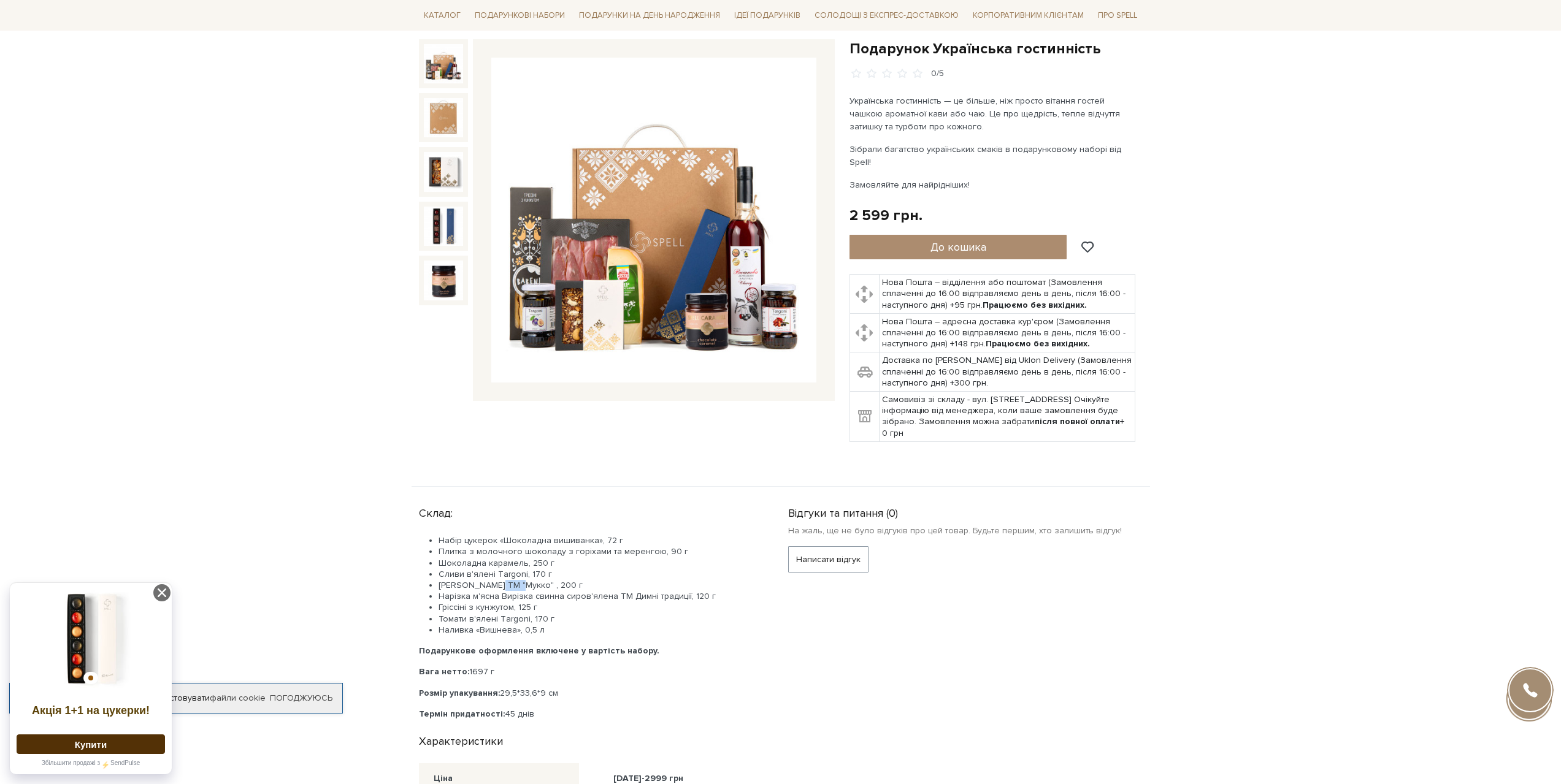
click at [733, 297] on img at bounding box center [654, 220] width 325 height 325
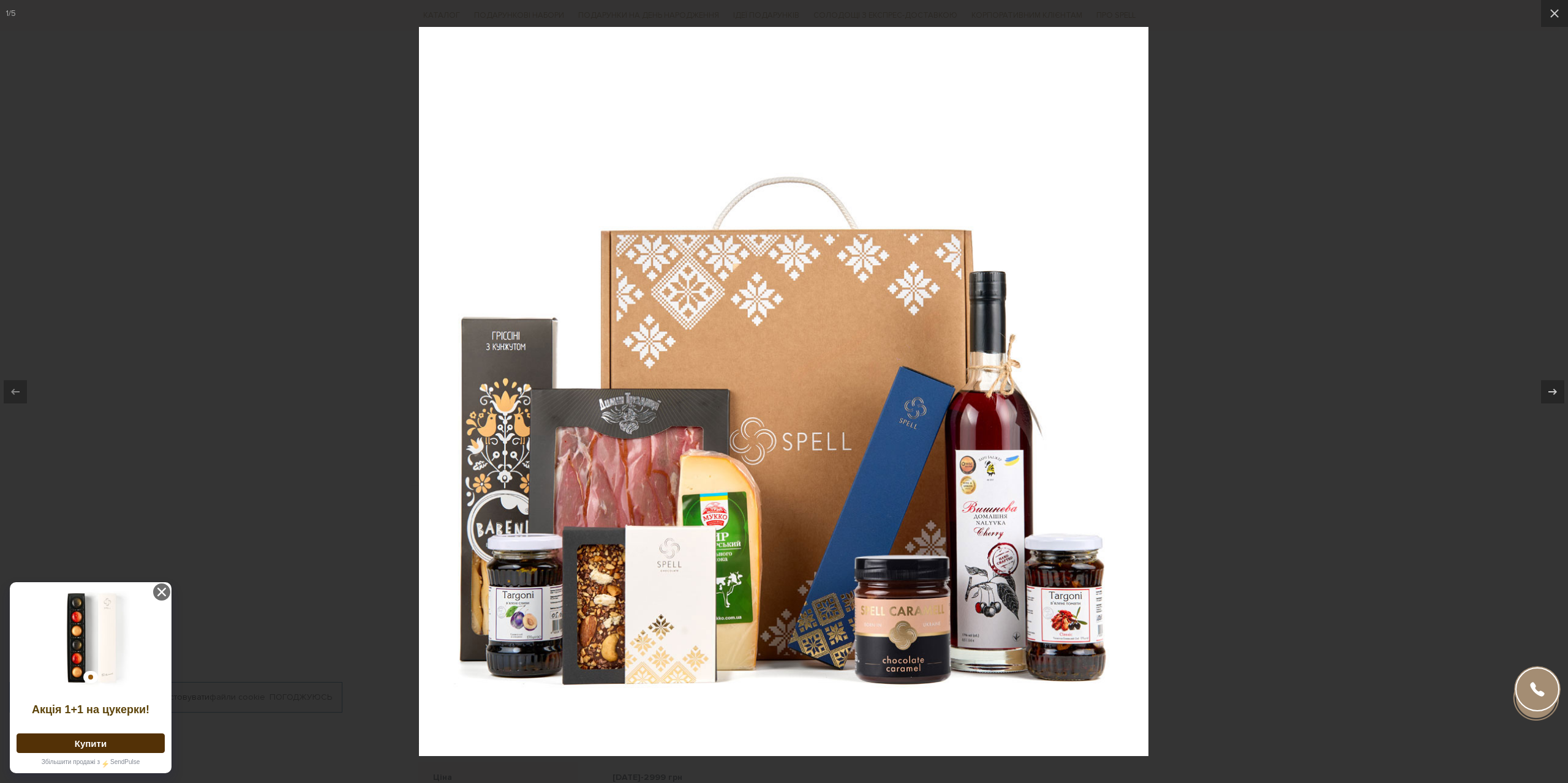
click at [1222, 515] on div at bounding box center [784, 391] width 1568 height 783
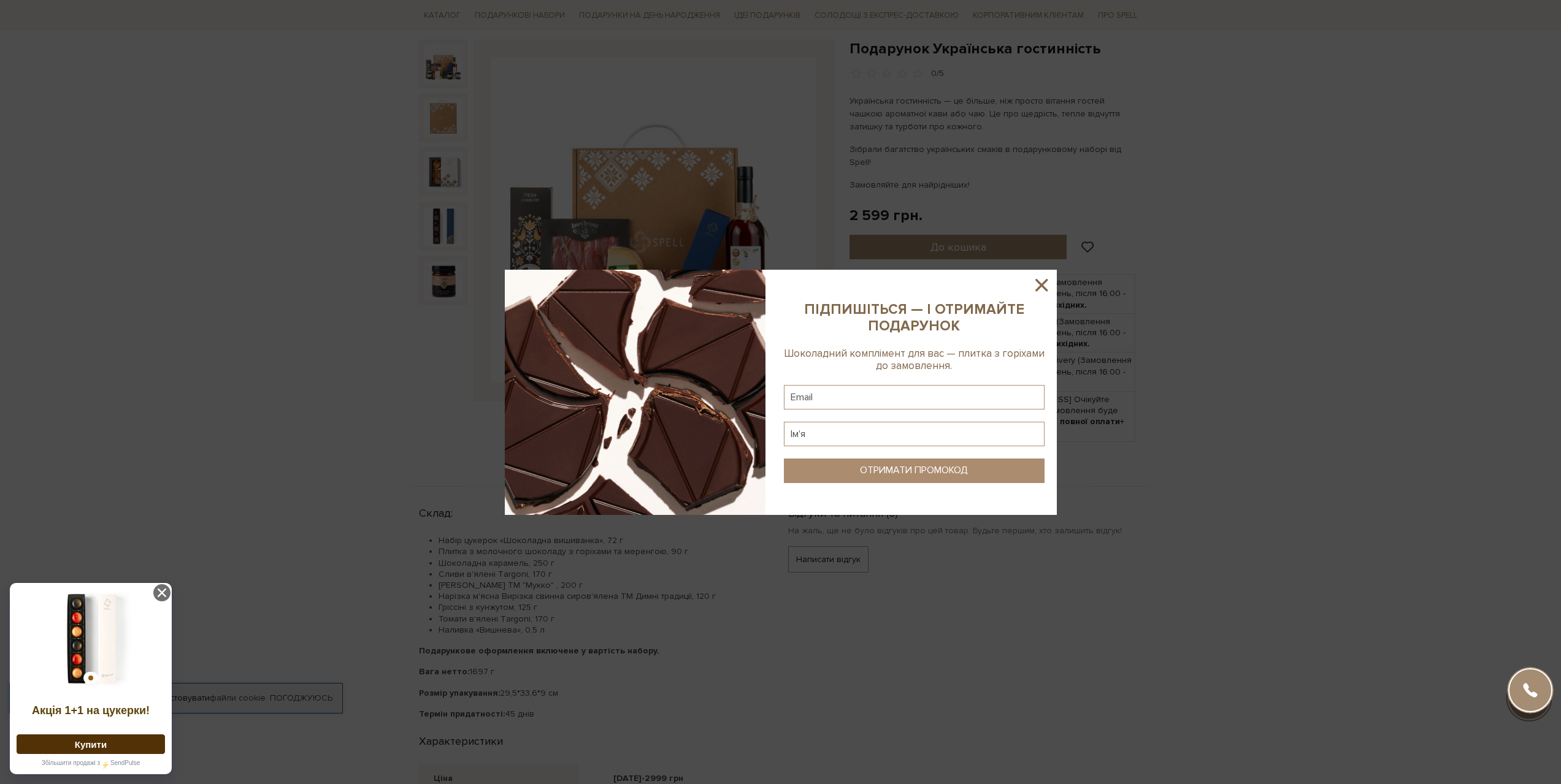
click at [1036, 287] on icon at bounding box center [1041, 285] width 21 height 21
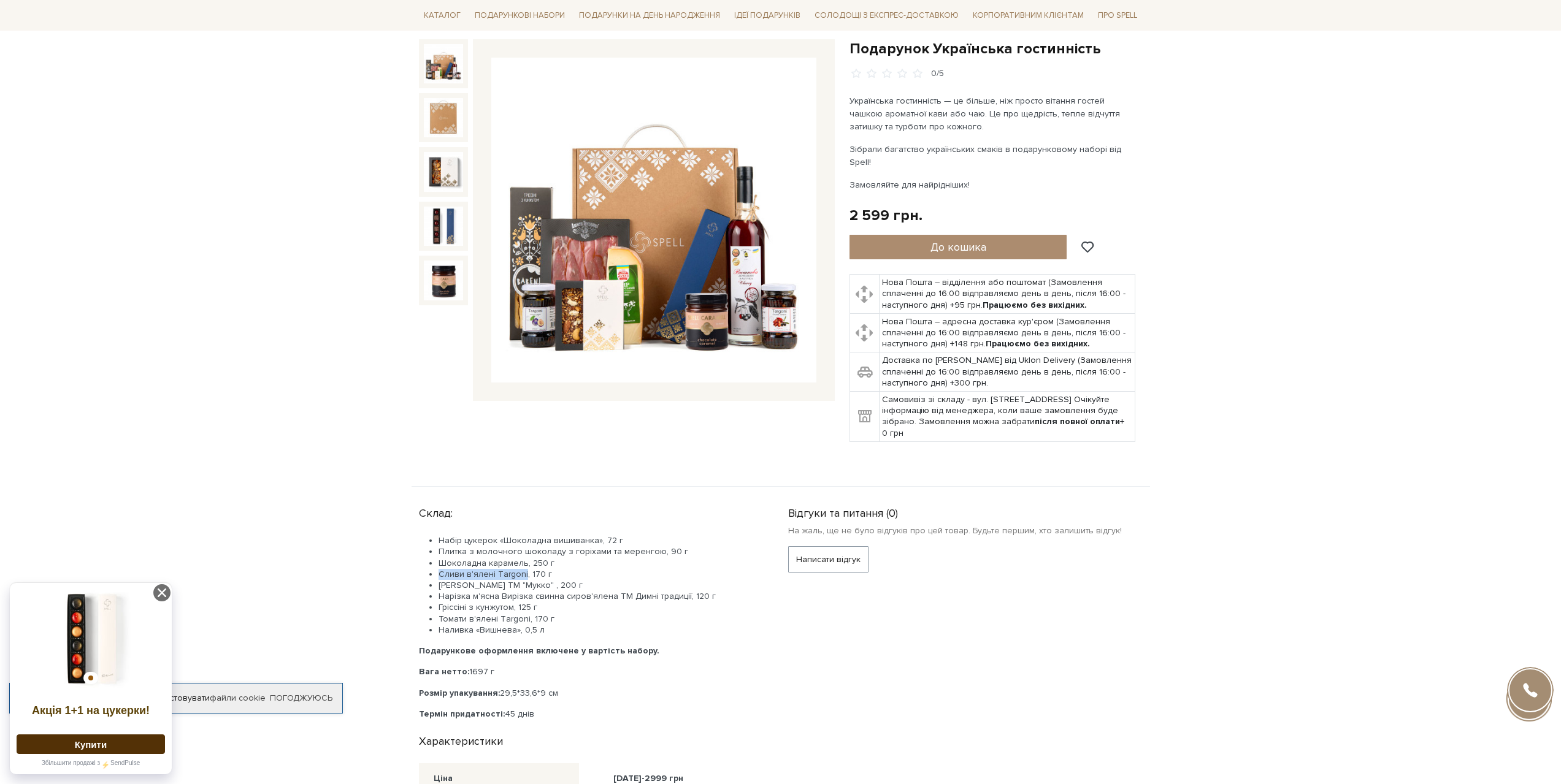
drag, startPoint x: 439, startPoint y: 563, endPoint x: 524, endPoint y: 563, distance: 85.0
click at [524, 569] on li "Сливи в'ялені Тargoni, 170 г" at bounding box center [599, 574] width 320 height 11
copy li "Сливи в'ялені Тargoni"
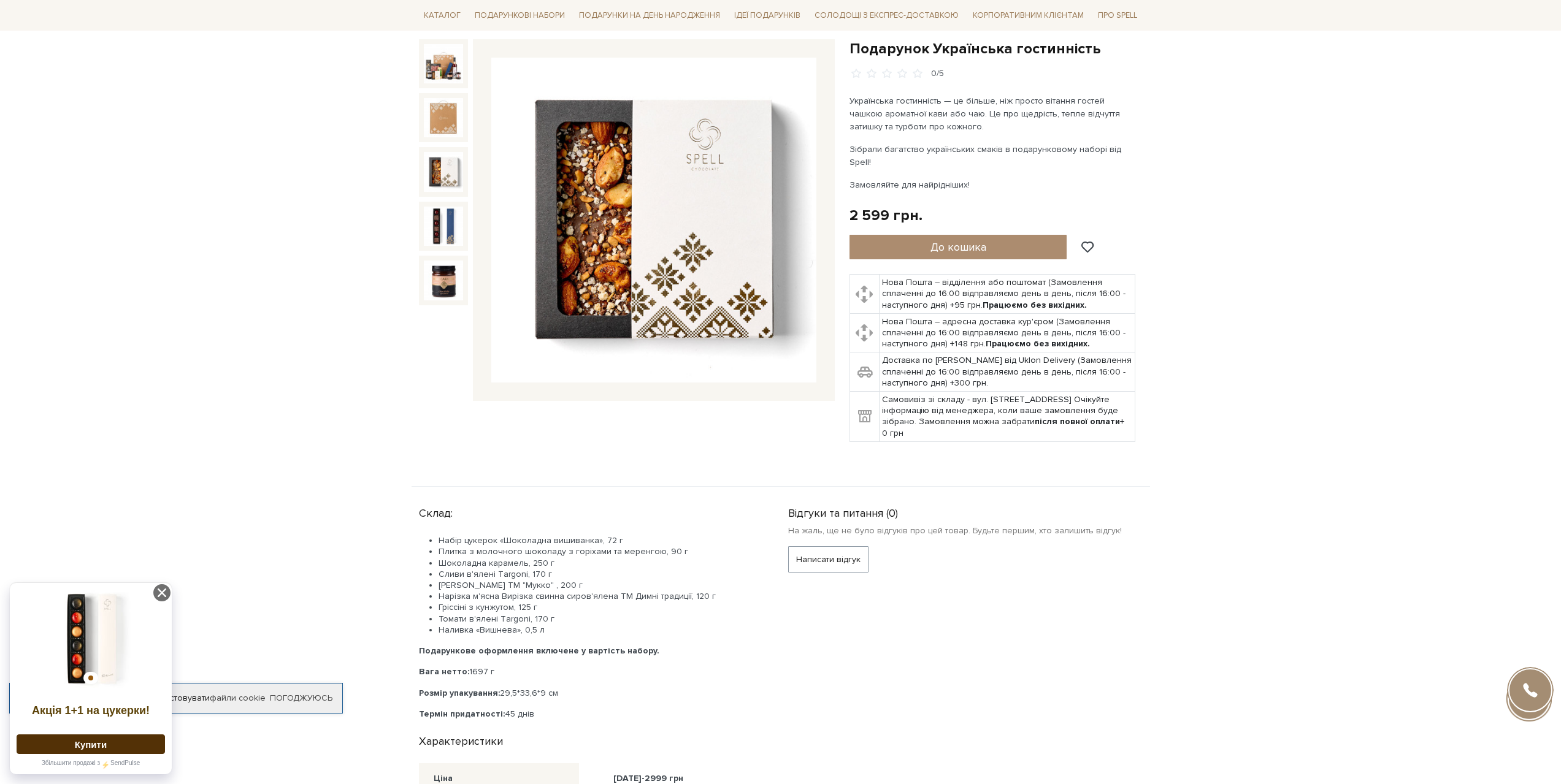
click at [441, 535] on li "Набір цукерок «Шоколадна вишиванка», 72 г" at bounding box center [599, 541] width 320 height 11
drag, startPoint x: 439, startPoint y: 540, endPoint x: 496, endPoint y: 534, distance: 57.3
click at [498, 546] on li "Плитка з молочного шоколаду з горіхами та меренгою, 90 г" at bounding box center [599, 552] width 320 height 11
drag, startPoint x: 439, startPoint y: 572, endPoint x: 560, endPoint y: 572, distance: 121.0
click at [560, 580] on li "Сир фермерський ТМ "Мукко" , 200 г" at bounding box center [599, 585] width 320 height 11
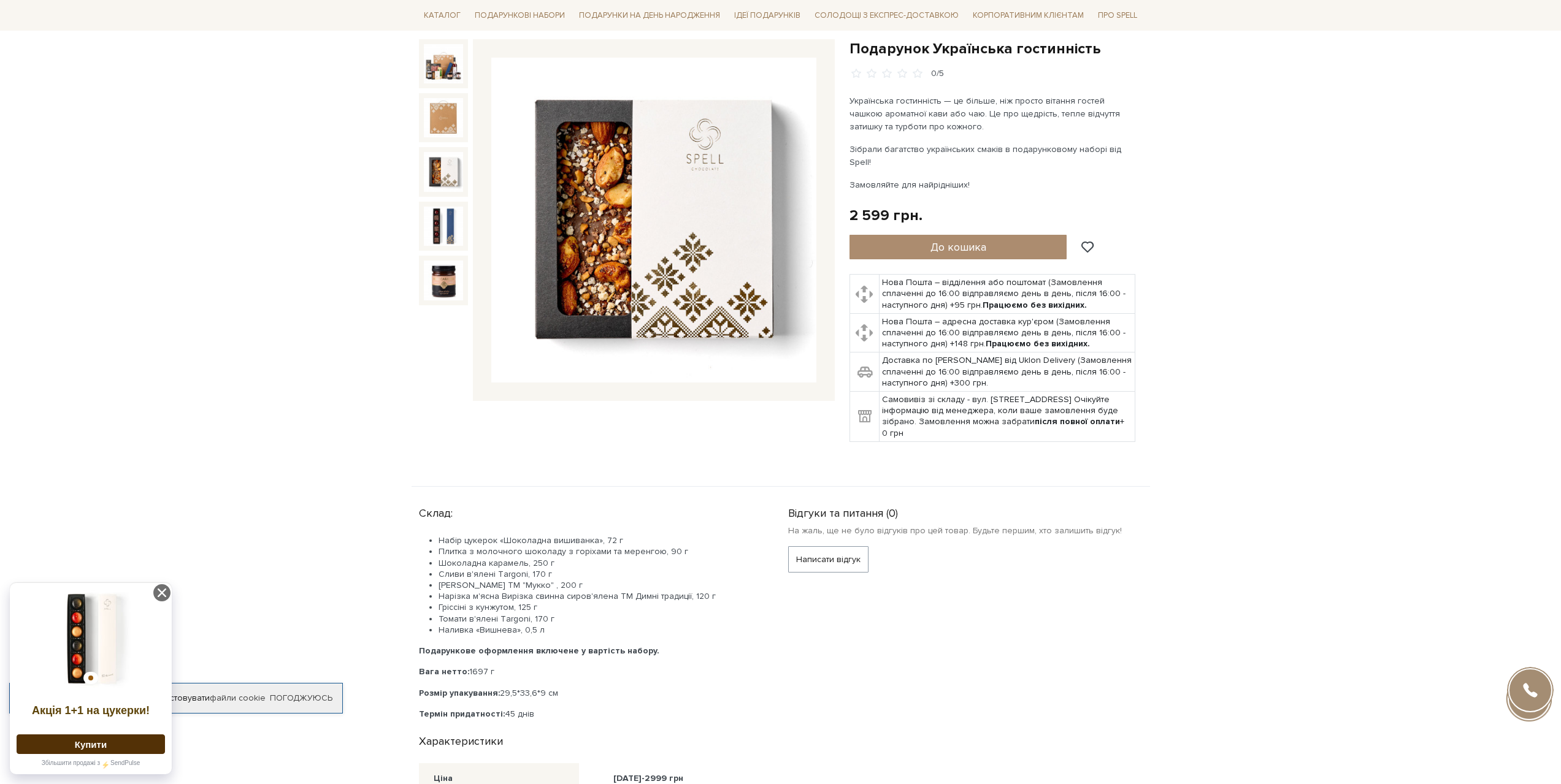
click at [567, 569] on li "Сливи в'ялені Тargoni, 170 г" at bounding box center [599, 574] width 320 height 11
click at [556, 580] on li "Сир фермерський ТМ "Мукко" , 200 г" at bounding box center [599, 585] width 320 height 11
click at [558, 580] on li "Сир фермерський ТМ "Мукко" , 200 г" at bounding box center [599, 585] width 320 height 11
drag, startPoint x: 558, startPoint y: 572, endPoint x: 436, endPoint y: 576, distance: 122.1
click at [436, 576] on ul "Набір цукерок «Шоколадна вишиванка», 72 г Плитка з молочного шоколаду з горіхам…" at bounding box center [589, 585] width 340 height 100
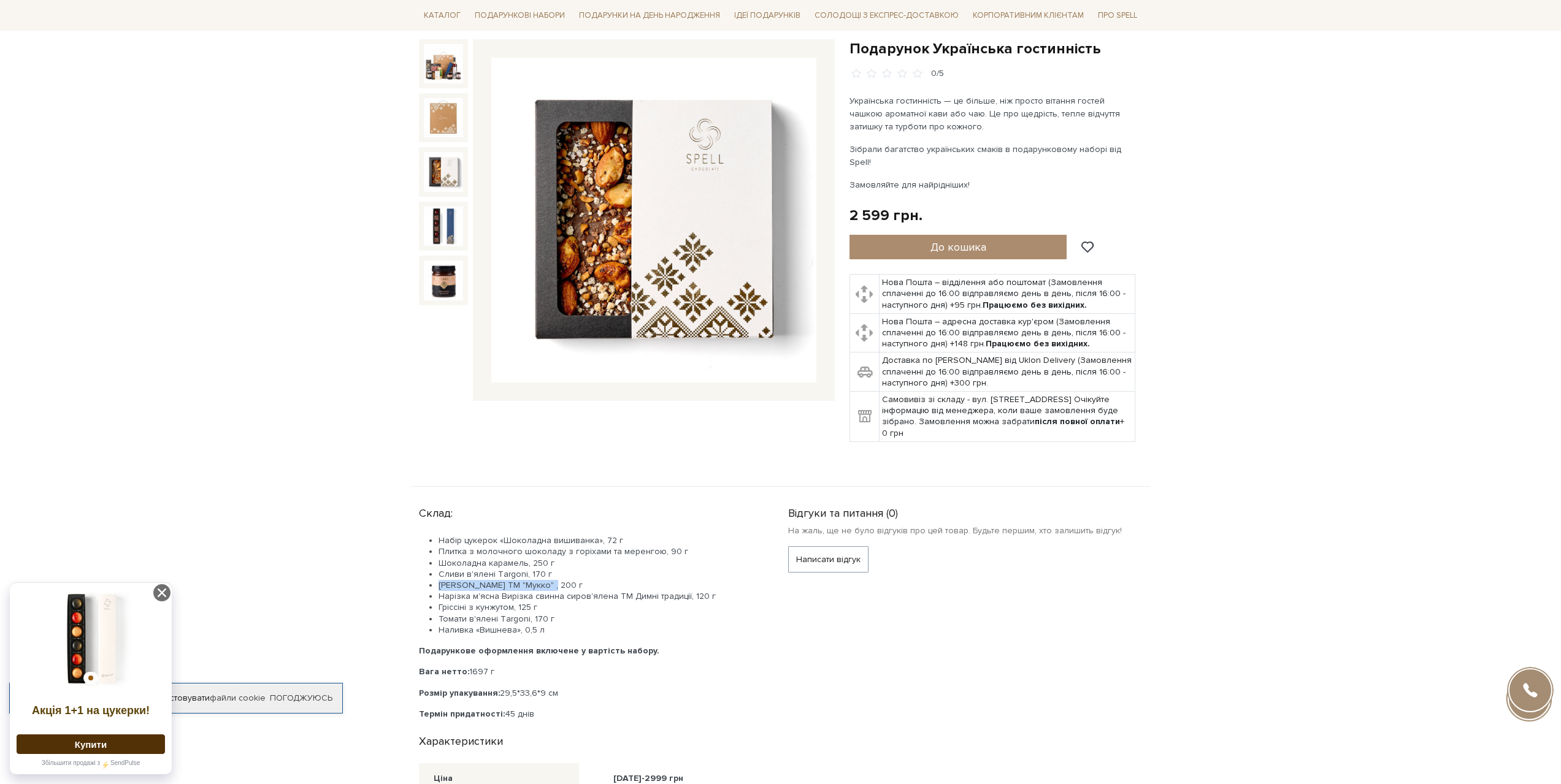
copy li "Сир фермерський ТМ "Мукко""
click at [635, 580] on li "Сир фермерський ТМ "Мукко" , 200 г" at bounding box center [599, 585] width 320 height 11
drag, startPoint x: 441, startPoint y: 579, endPoint x: 684, endPoint y: 581, distance: 243.0
click at [684, 591] on li "Нарізка м'ясна Вирізка свинна сиров'ялена ТМ Димні традиції, 120 г" at bounding box center [599, 596] width 320 height 11
copy li "Нарізка м'ясна Вирізка свинна сиров'ялена ТМ Димні традиції"
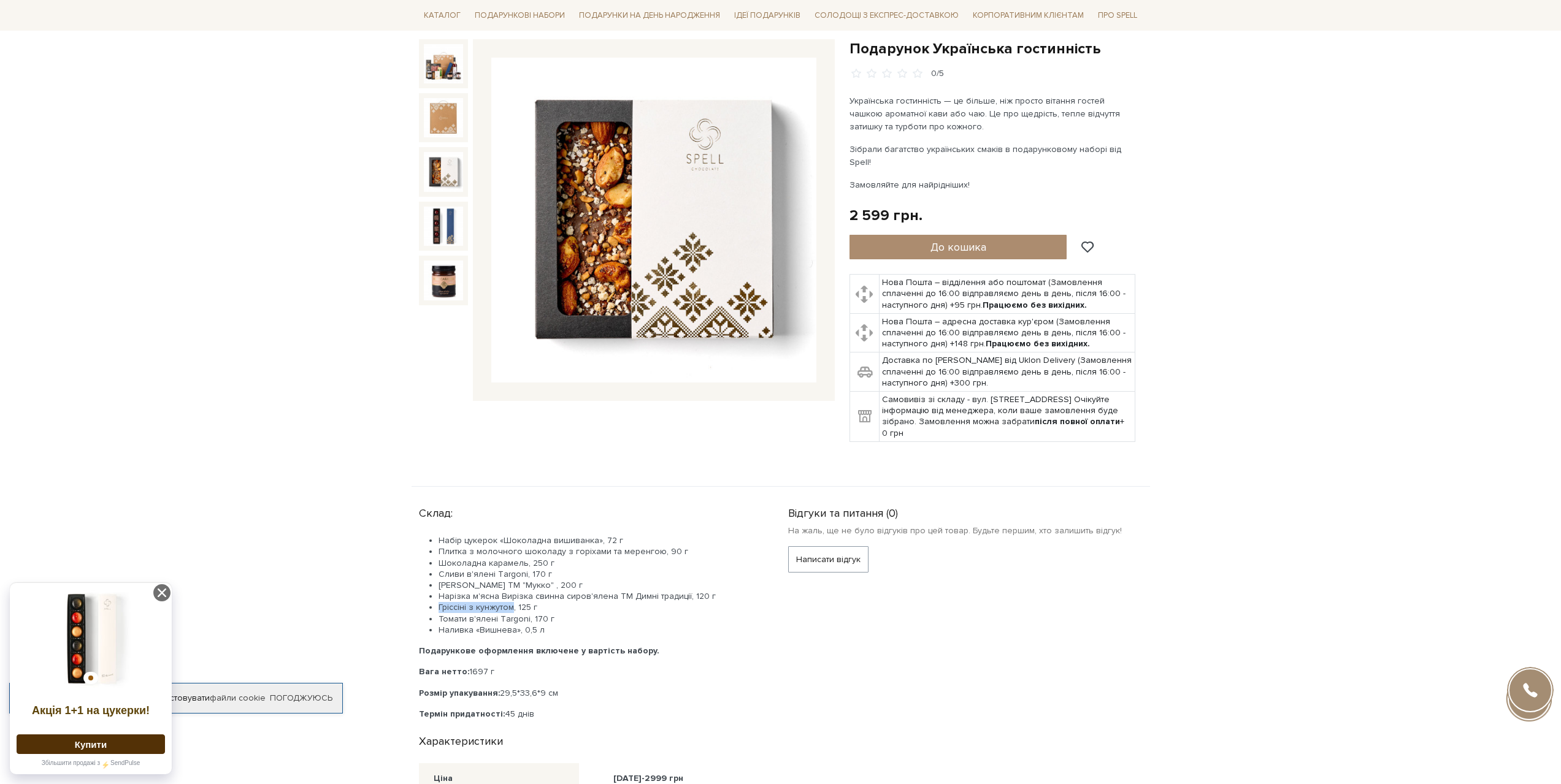
drag, startPoint x: 439, startPoint y: 596, endPoint x: 579, endPoint y: 613, distance: 141.0
click at [513, 602] on li "Гріссіні з кунжутом, 125 г" at bounding box center [599, 607] width 320 height 11
copy li "Гріссіні з кунжутом"
drag, startPoint x: 437, startPoint y: 604, endPoint x: 527, endPoint y: 607, distance: 90.0
click at [527, 607] on ul "Набір цукерок «Шоколадна вишиванка», 72 г Плитка з молочного шоколаду з горіхам…" at bounding box center [589, 585] width 340 height 100
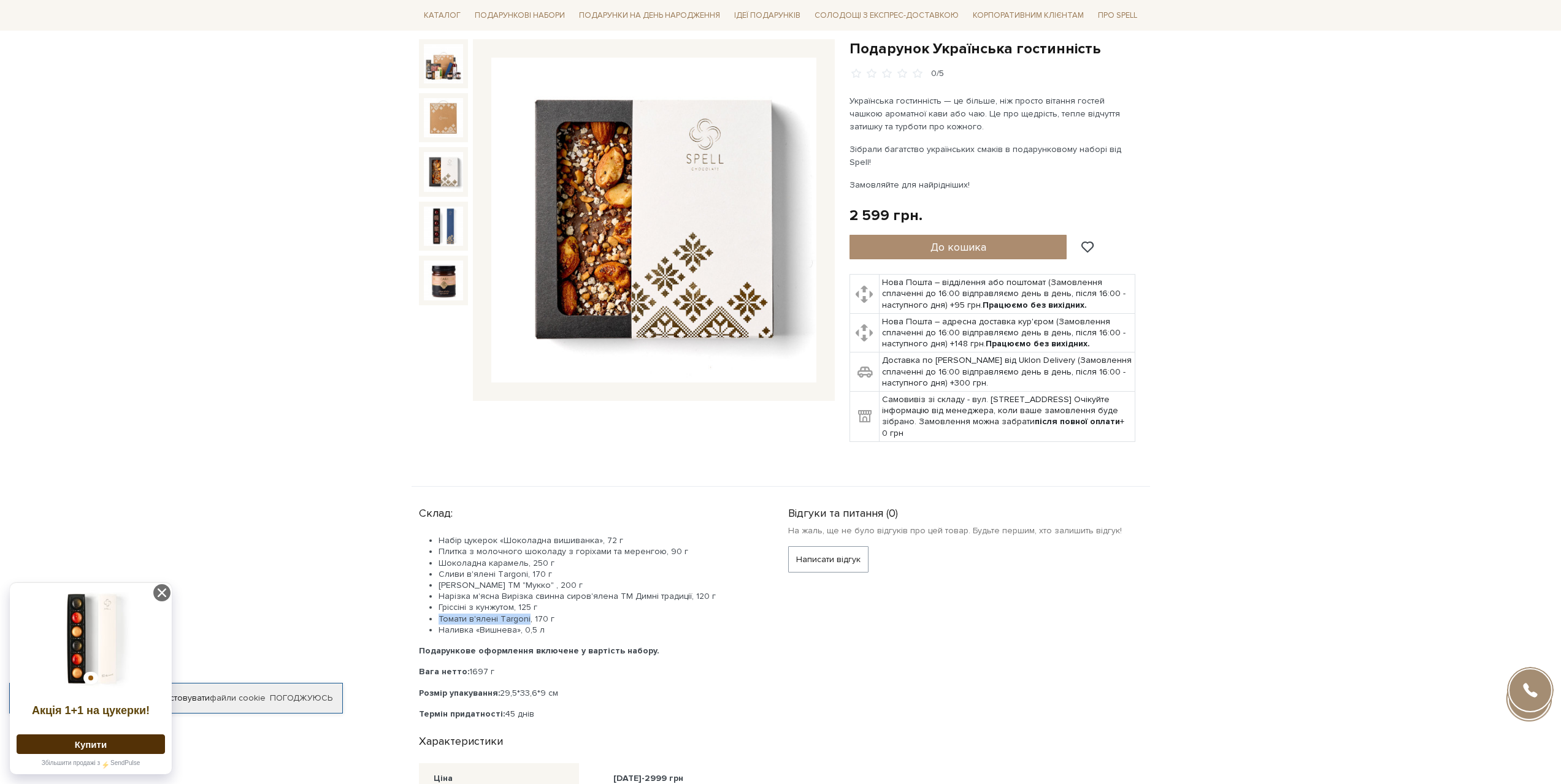
copy li "Томати в'ялені Тargoni"
drag, startPoint x: 441, startPoint y: 619, endPoint x: 517, endPoint y: 623, distance: 76.1
click at [517, 625] on li "Наливка «Вишнева», 0,5 л" at bounding box center [599, 630] width 320 height 11
copy li "Наливка «Вишнева»"
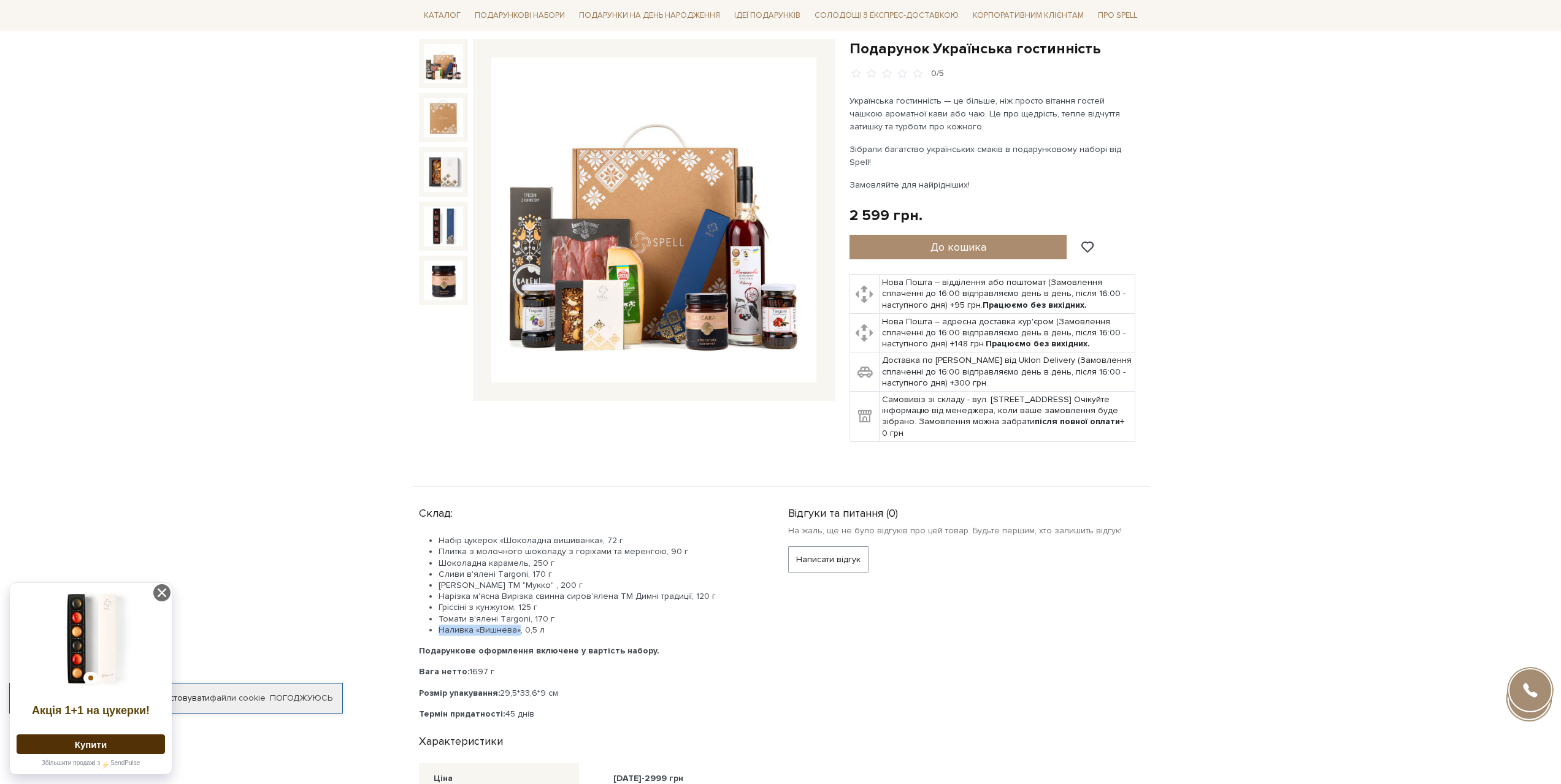
click at [442, 58] on img at bounding box center [443, 63] width 39 height 39
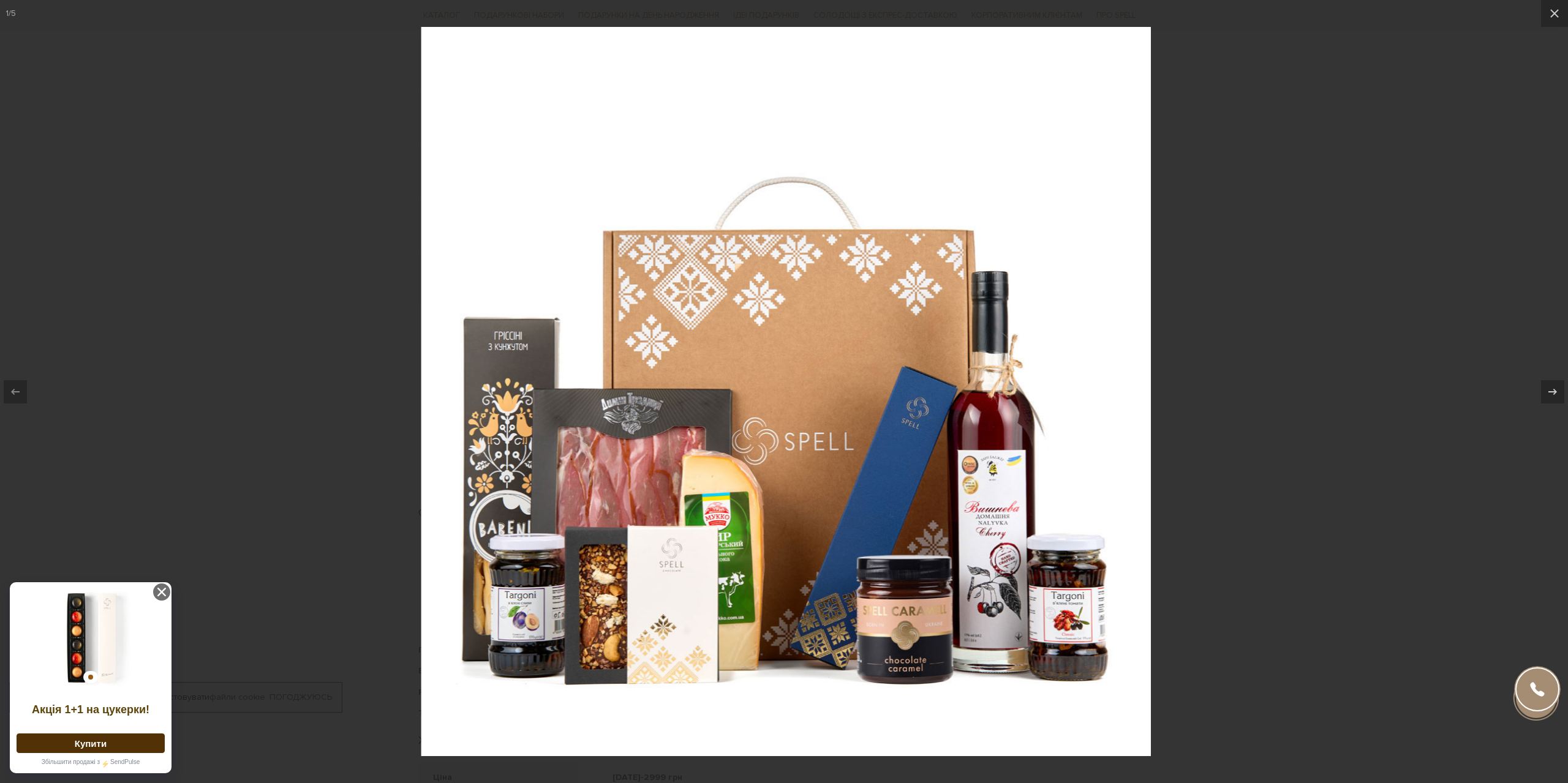
click at [1385, 341] on div at bounding box center [786, 391] width 1568 height 783
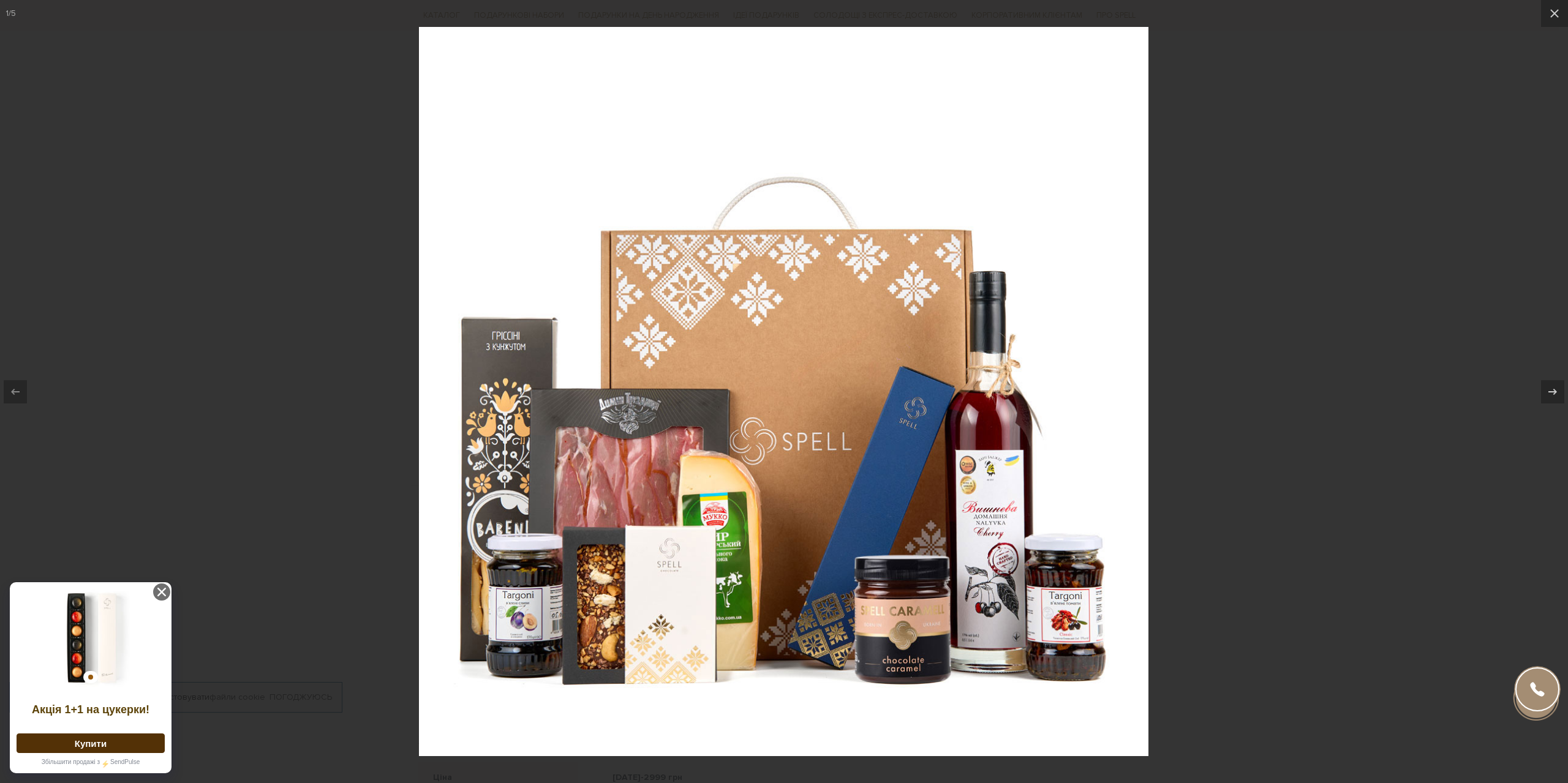
click at [1301, 352] on div at bounding box center [784, 391] width 1568 height 783
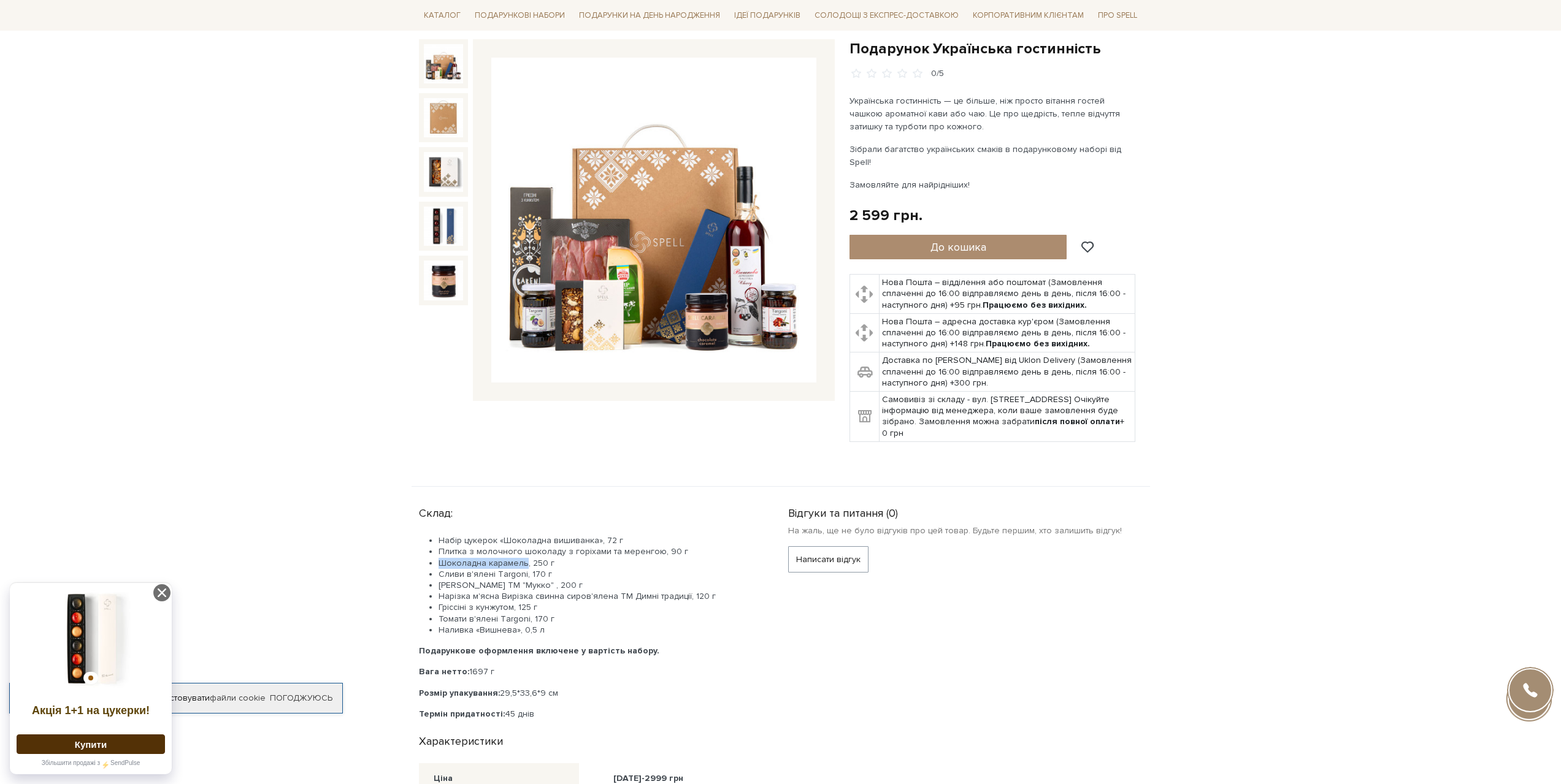
drag, startPoint x: 439, startPoint y: 548, endPoint x: 524, endPoint y: 552, distance: 85.1
click at [524, 558] on li "Шоколадна карамель, 250 г" at bounding box center [599, 563] width 320 height 11
copy li "Шоколадна карамель"
click at [436, 65] on img at bounding box center [443, 63] width 39 height 39
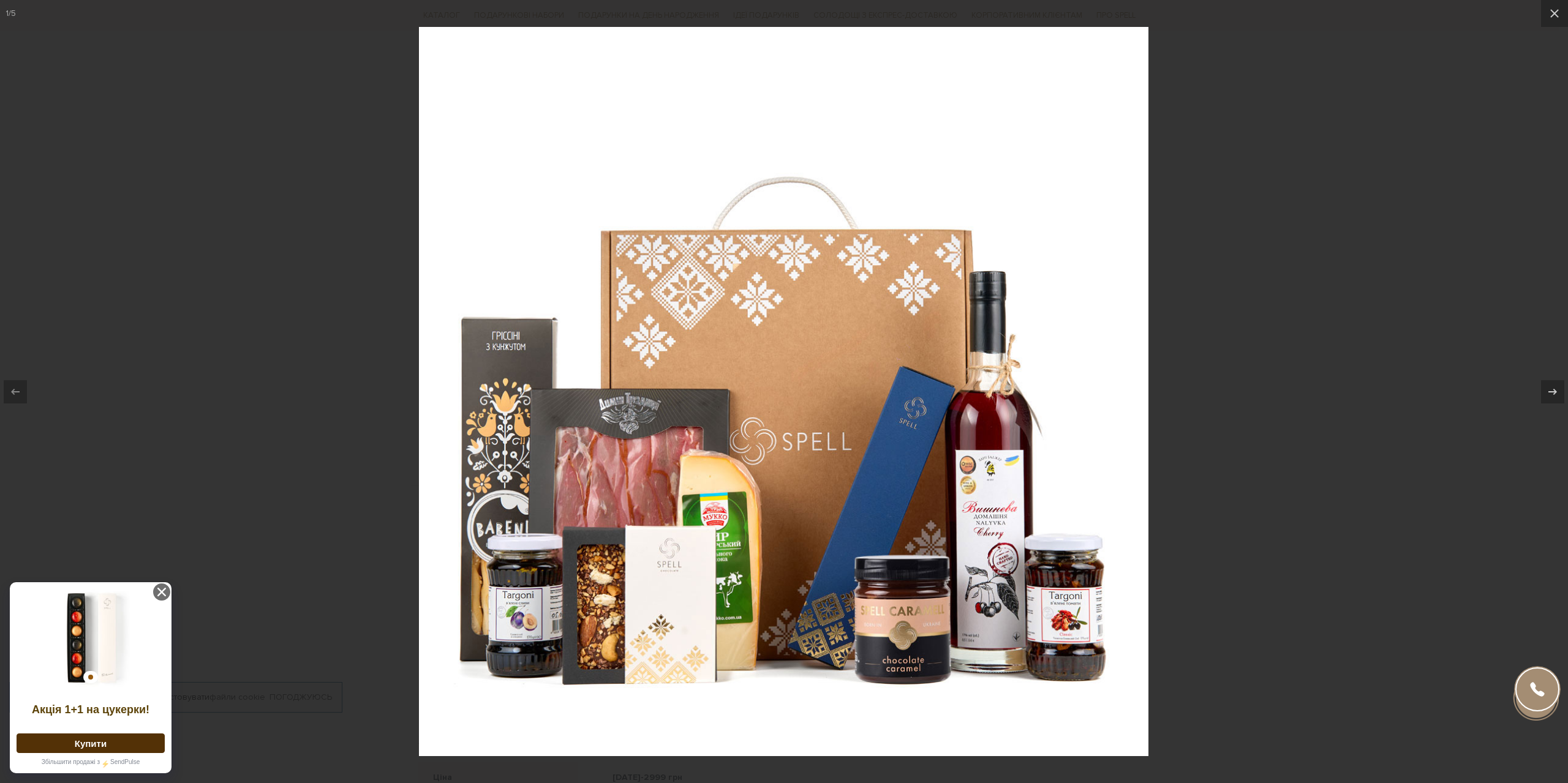
click at [1427, 428] on div at bounding box center [784, 391] width 1568 height 783
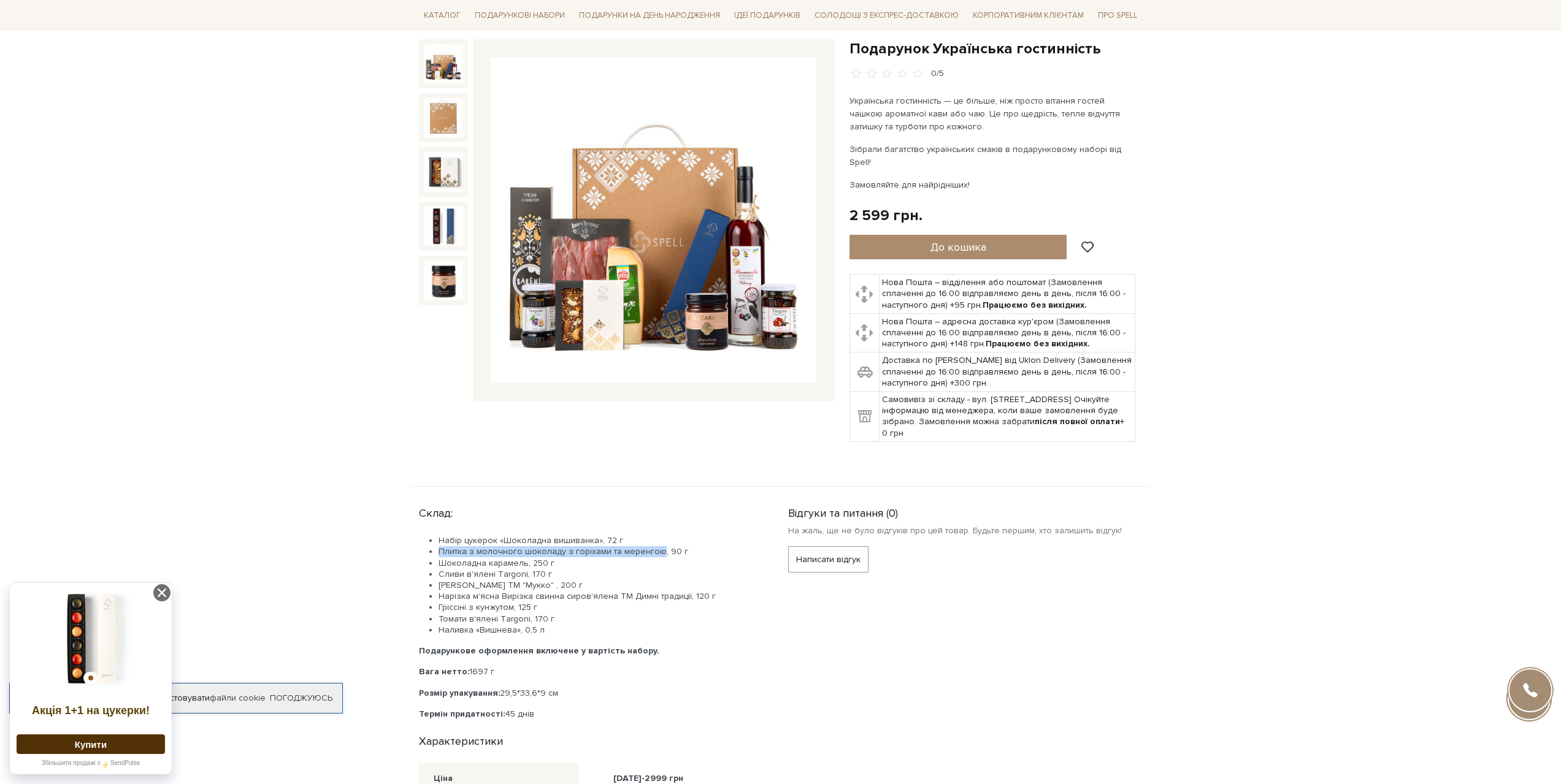
drag, startPoint x: 442, startPoint y: 539, endPoint x: 655, endPoint y: 539, distance: 213.0
click at [655, 546] on li "Плитка з молочного шоколаду з горіхами та меренгою, 90 г" at bounding box center [599, 552] width 320 height 11
copy li "Плитка з молочного шоколаду з горіхами та меренгою"
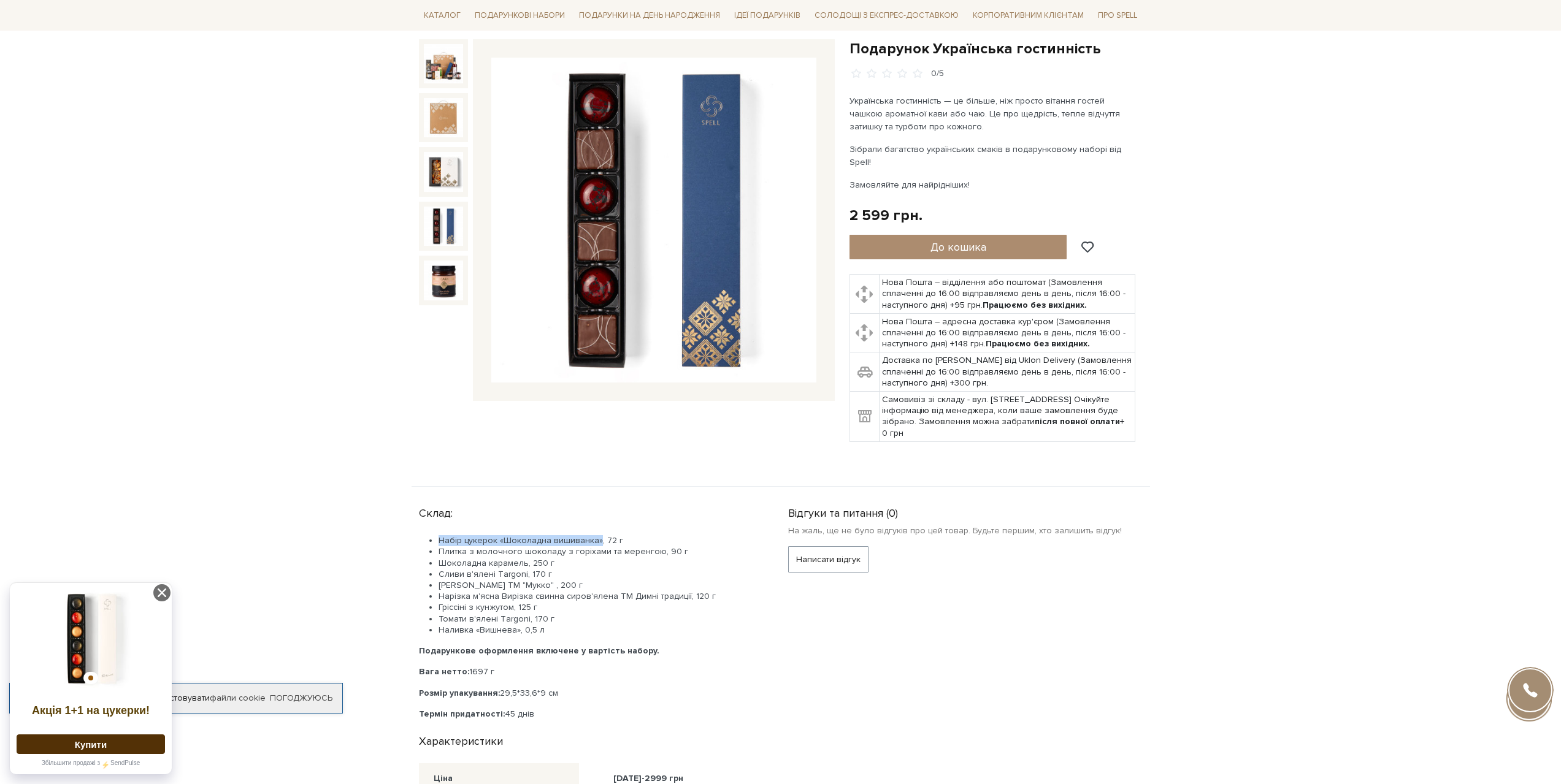
drag, startPoint x: 439, startPoint y: 526, endPoint x: 597, endPoint y: 527, distance: 158.0
click at [597, 535] on li "Набір цукерок «Шоколадна вишиванка», 72 г" at bounding box center [599, 541] width 320 height 11
copy li "Набір цукерок «Шоколадна вишиванка»"
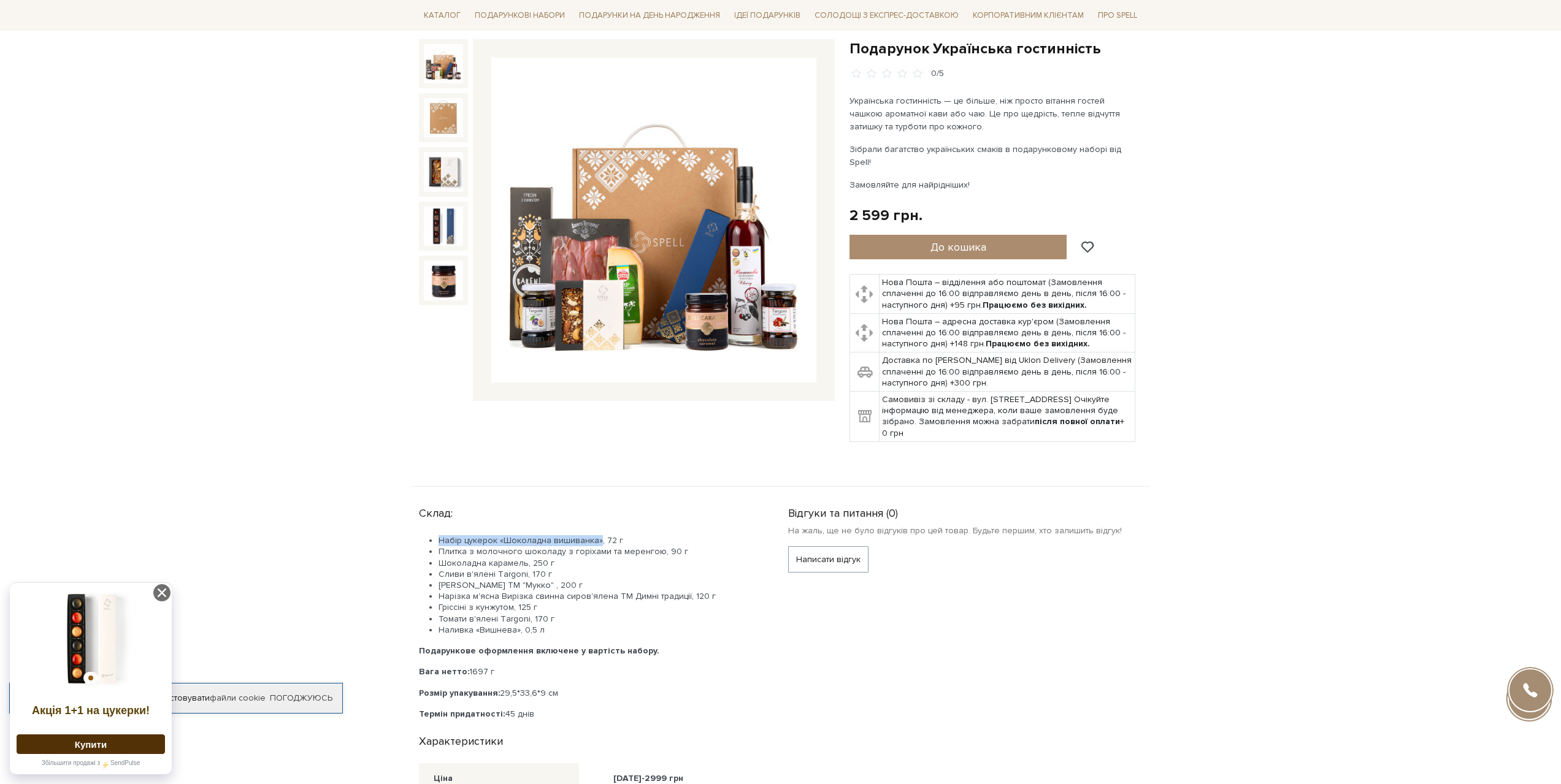
click at [438, 71] on img at bounding box center [443, 63] width 39 height 39
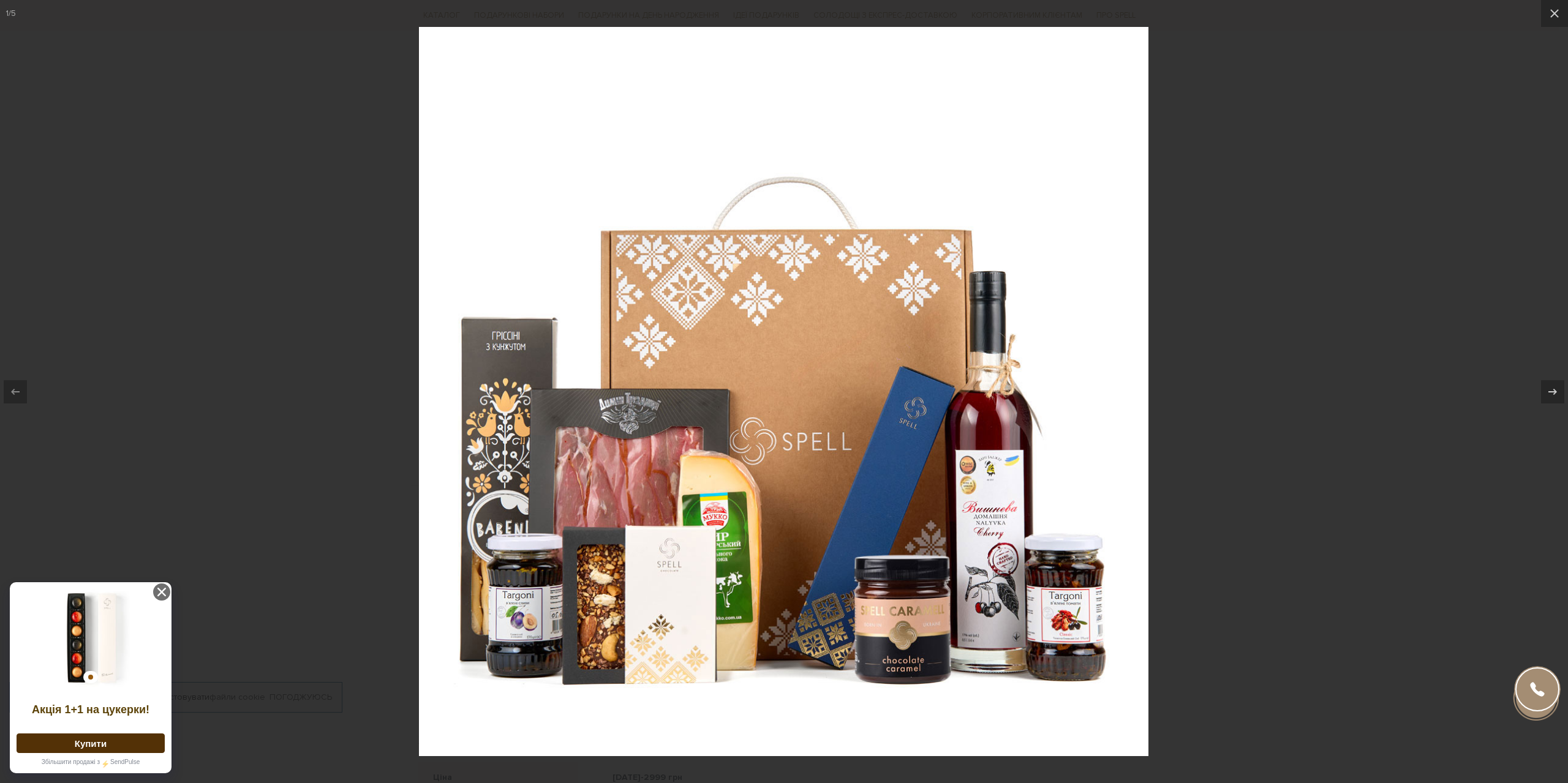
click at [1278, 430] on div at bounding box center [784, 391] width 1568 height 783
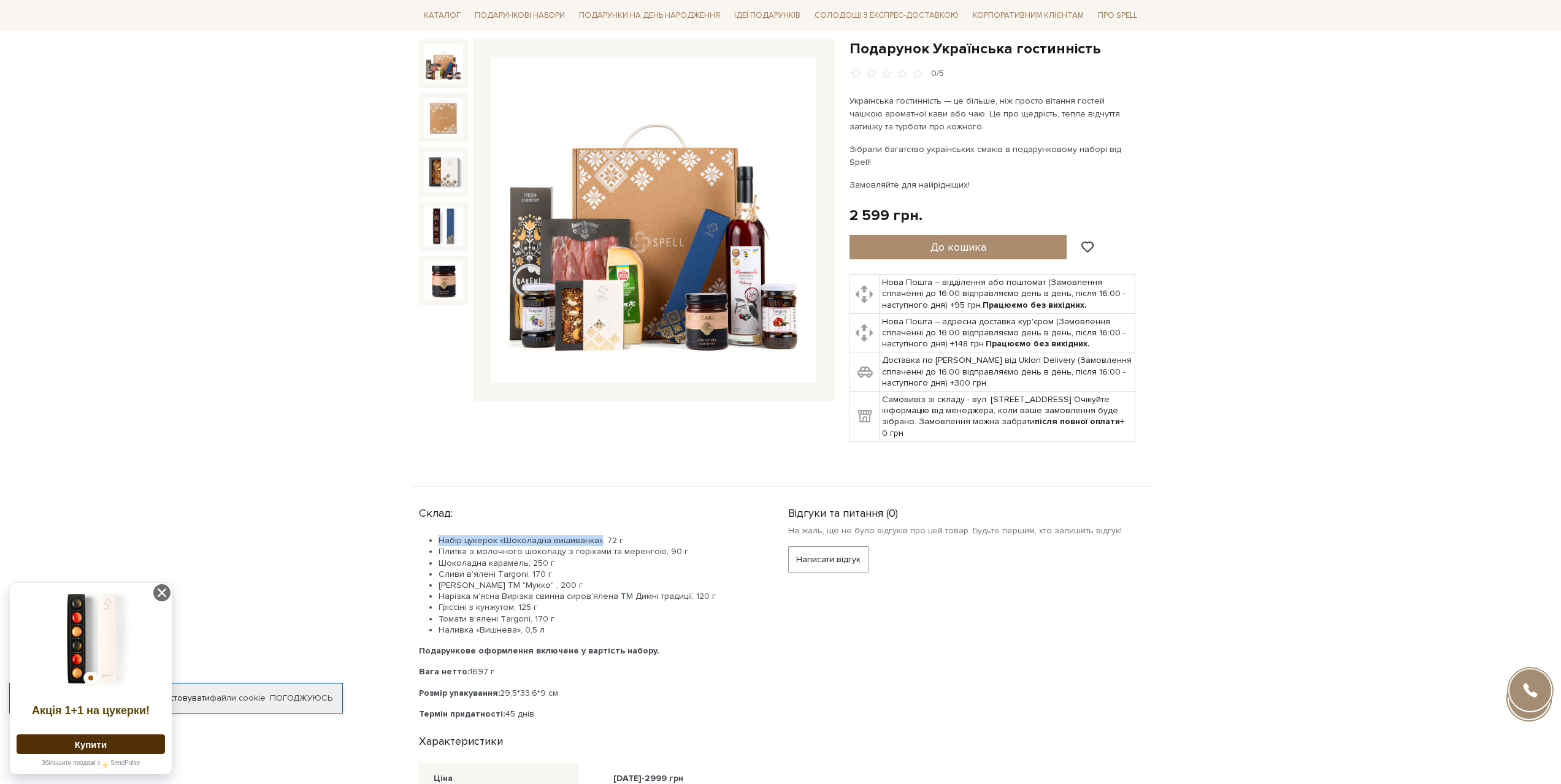
click at [432, 516] on div "Склад: Набір цукерок «Шоколадна вишиванка», 72 г Плитка з молочного шоколаду з …" at bounding box center [597, 611] width 355 height 219
drag, startPoint x: 439, startPoint y: 524, endPoint x: 468, endPoint y: 548, distance: 37.6
click at [468, 548] on ul "Набір цукерок «Шоколадна вишиванка», 72 г Плитка з молочного шоколаду з горіхам…" at bounding box center [589, 585] width 340 height 100
drag, startPoint x: 441, startPoint y: 562, endPoint x: 461, endPoint y: 583, distance: 29.0
click at [461, 583] on ul "Набір цукерок «Шоколадна вишиванка», 72 г Плитка з молочного шоколаду з горіхам…" at bounding box center [589, 585] width 340 height 100
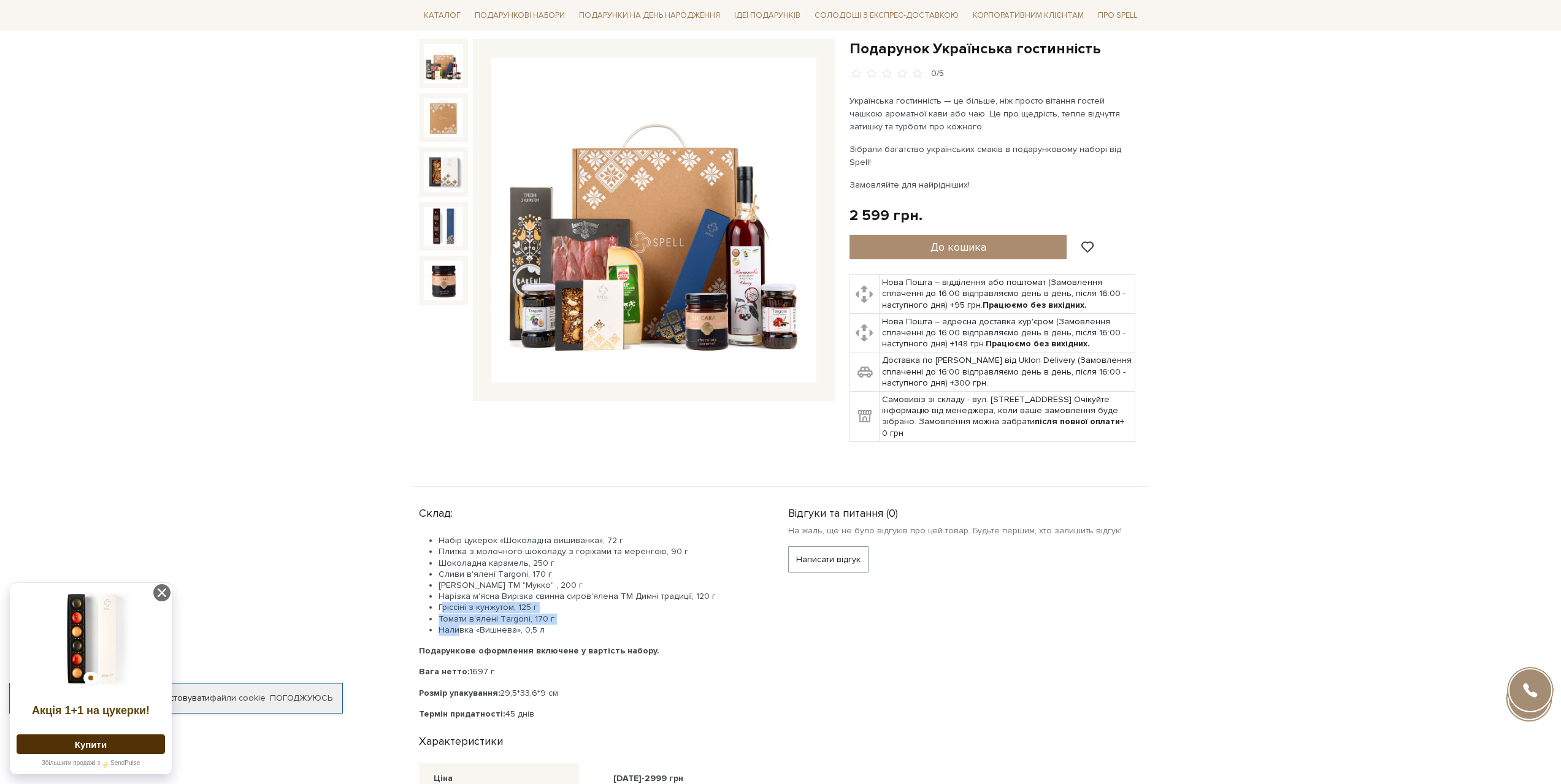
drag, startPoint x: 442, startPoint y: 595, endPoint x: 460, endPoint y: 623, distance: 33.3
click at [460, 623] on ul "Набір цукерок «Шоколадна вишиванка», 72 г Плитка з молочного шоколаду з горіхам…" at bounding box center [589, 585] width 340 height 100
click at [1021, 487] on div "Склад: Набір цукерок «Шоколадна вишиванка», 72 г Плитка з молочного шоколаду з …" at bounding box center [781, 787] width 738 height 600
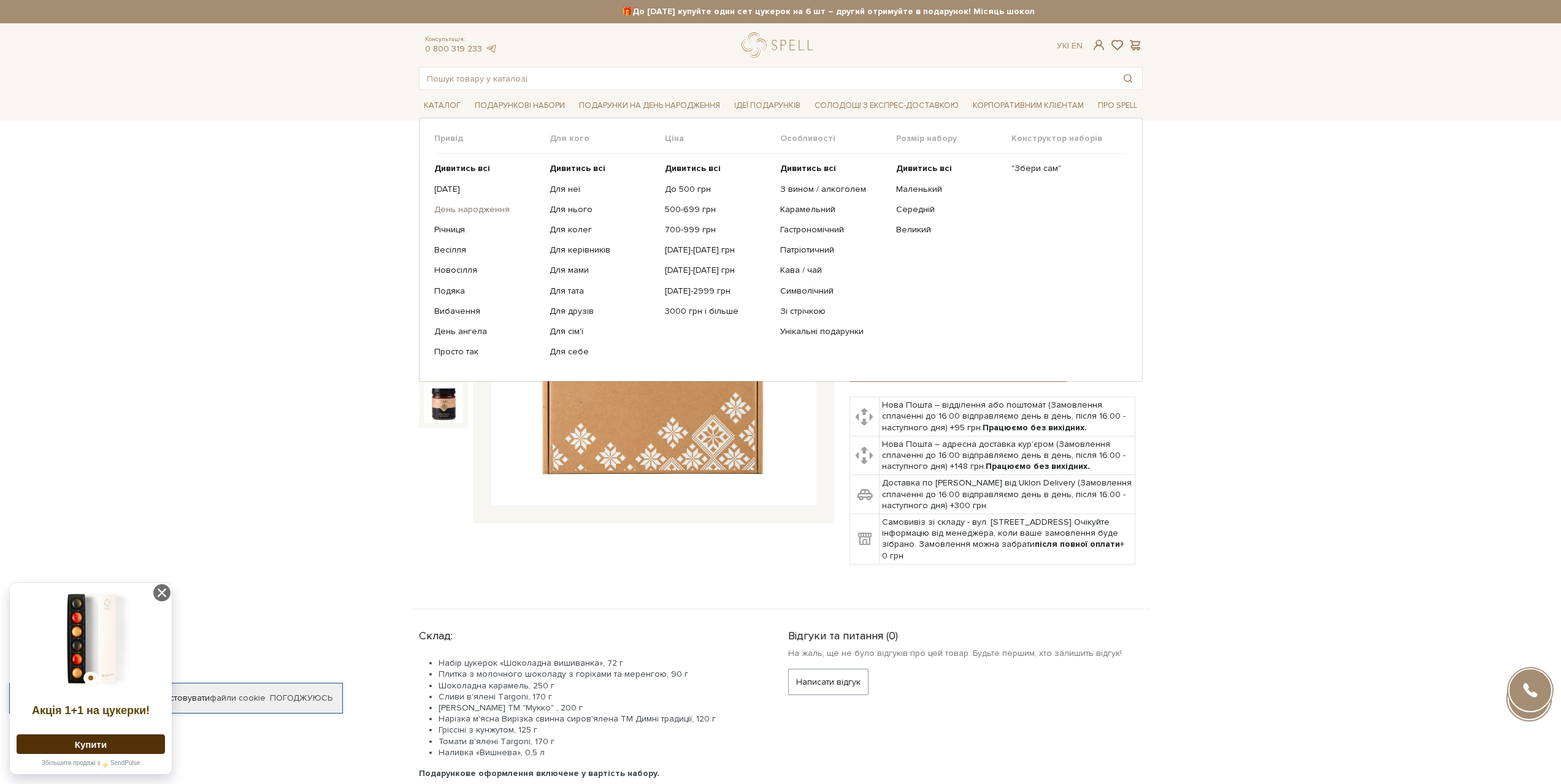
click at [474, 212] on link "День народження" at bounding box center [487, 210] width 106 height 11
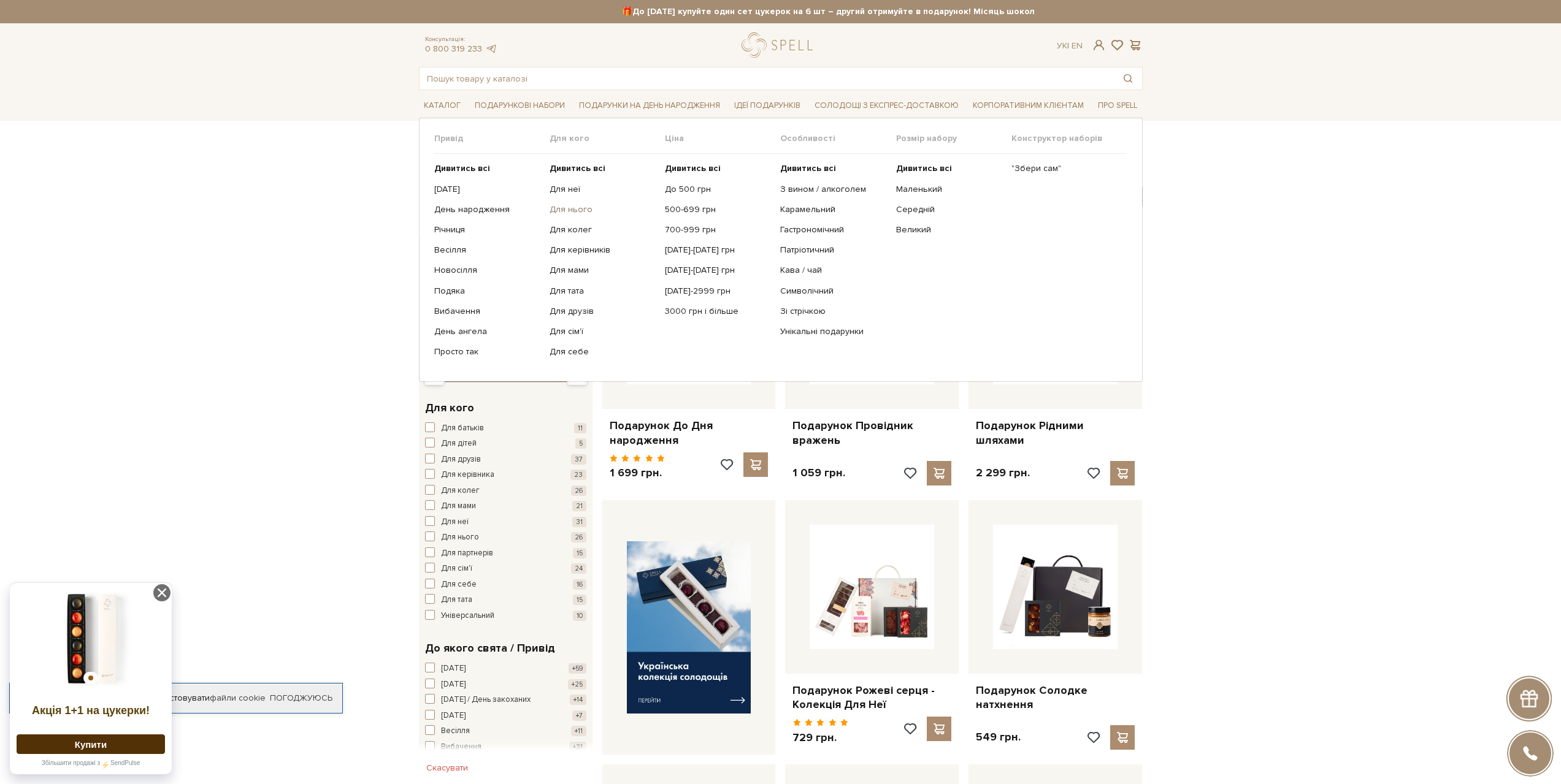
click at [564, 208] on link "Для нього" at bounding box center [603, 210] width 106 height 11
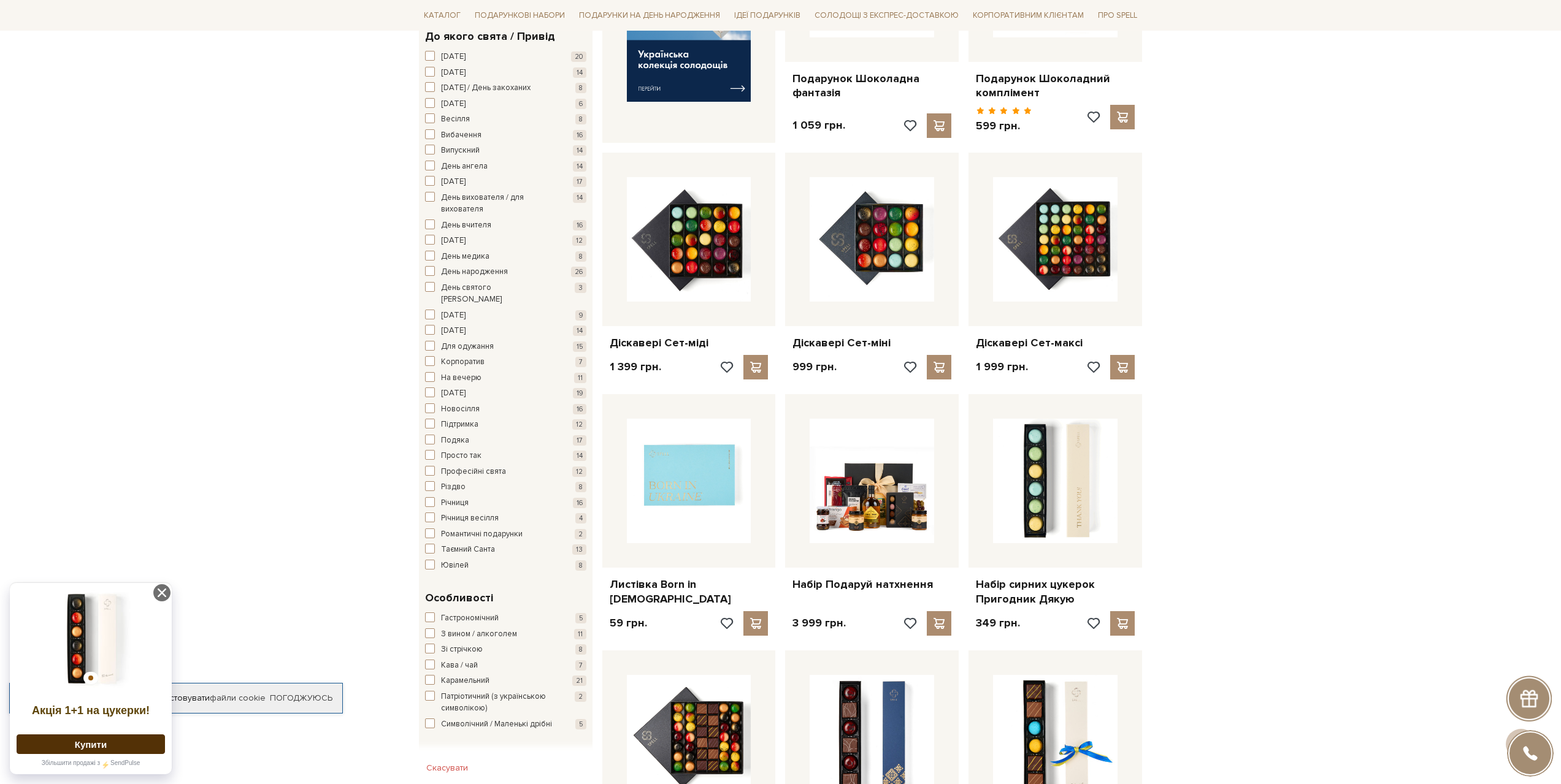
scroll to position [613, 0]
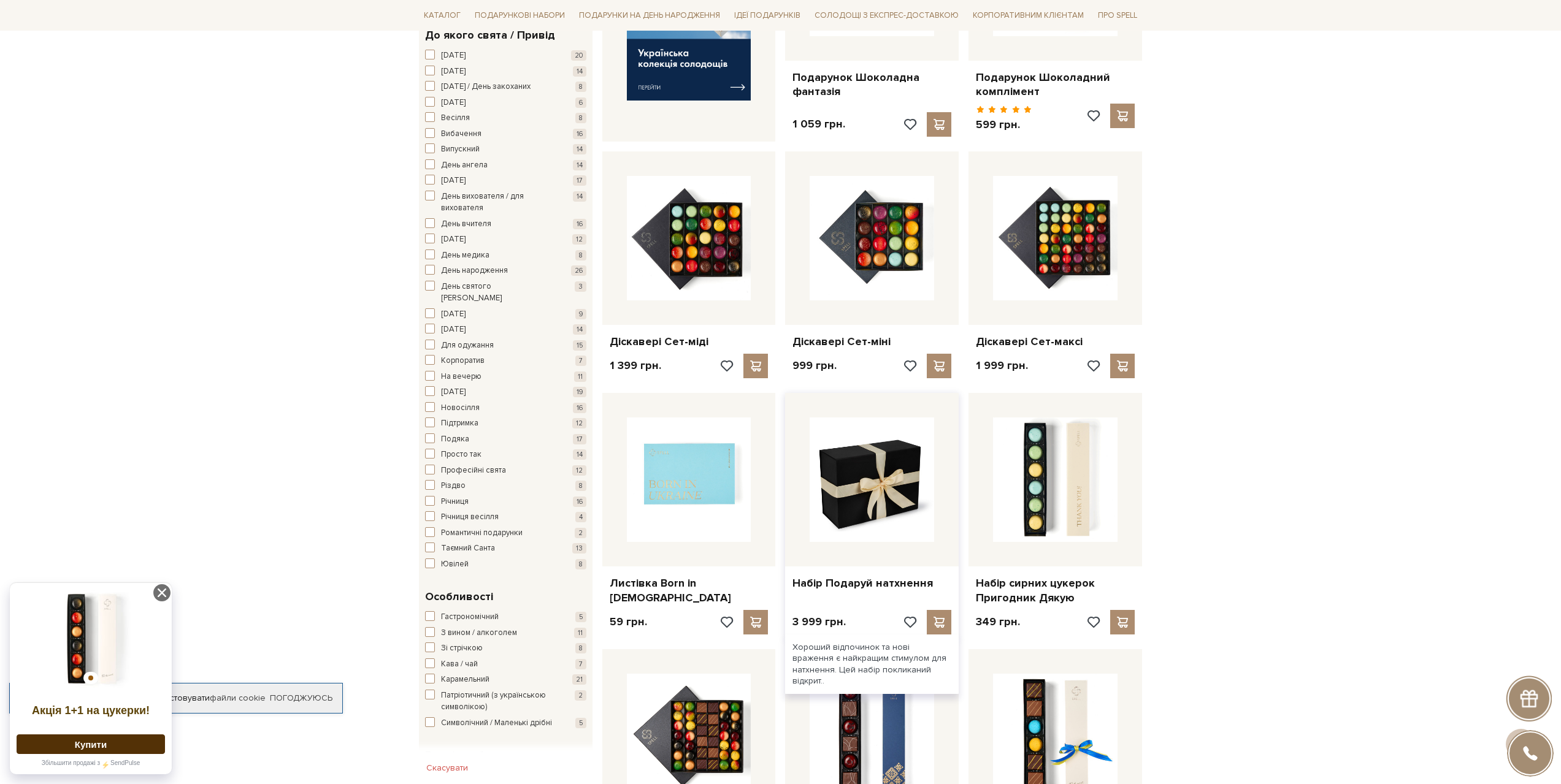
click at [841, 482] on img at bounding box center [872, 480] width 124 height 124
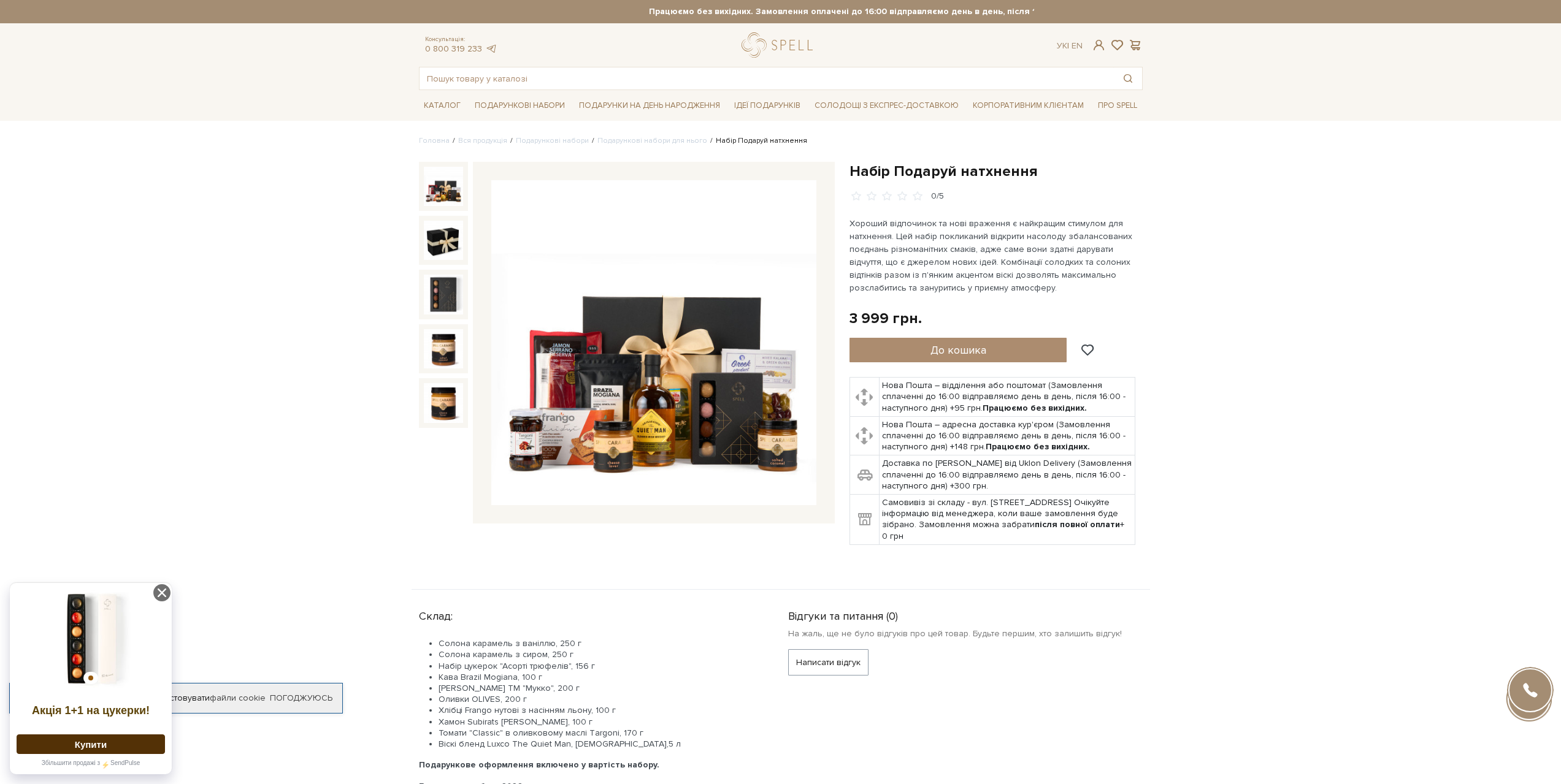
click at [617, 405] on img at bounding box center [654, 342] width 325 height 325
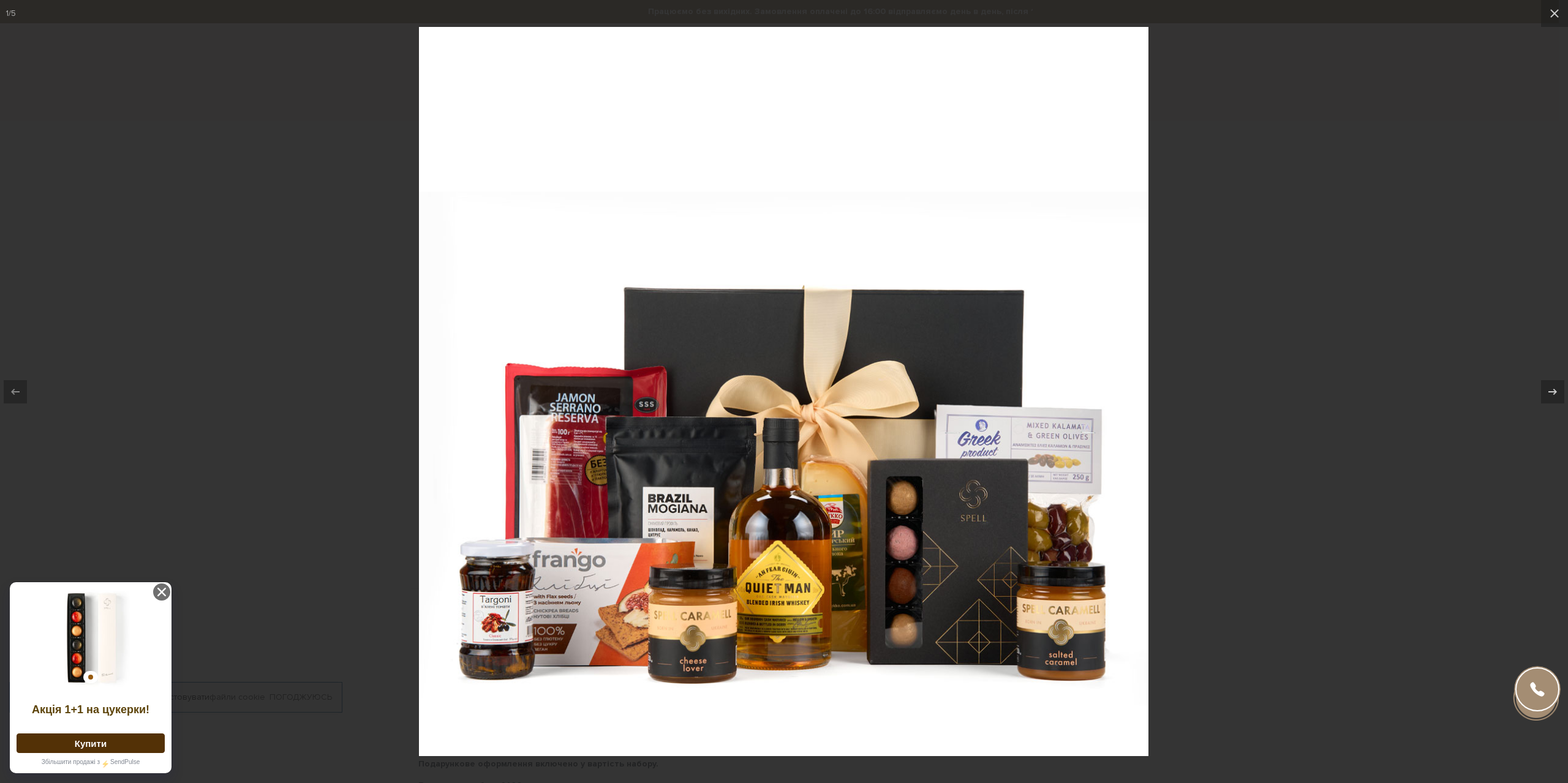
click at [1353, 468] on div at bounding box center [784, 391] width 1568 height 783
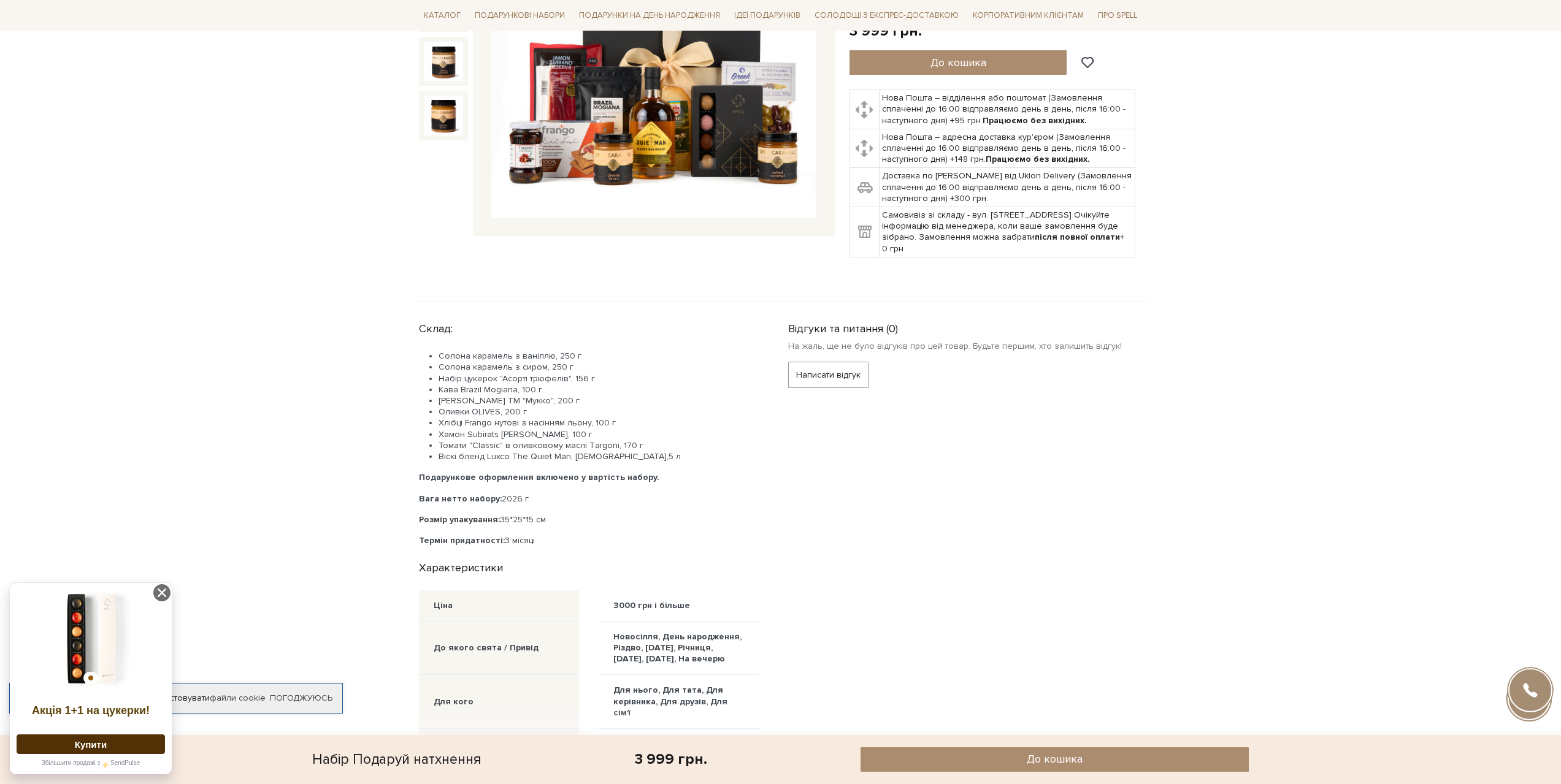
scroll to position [429, 0]
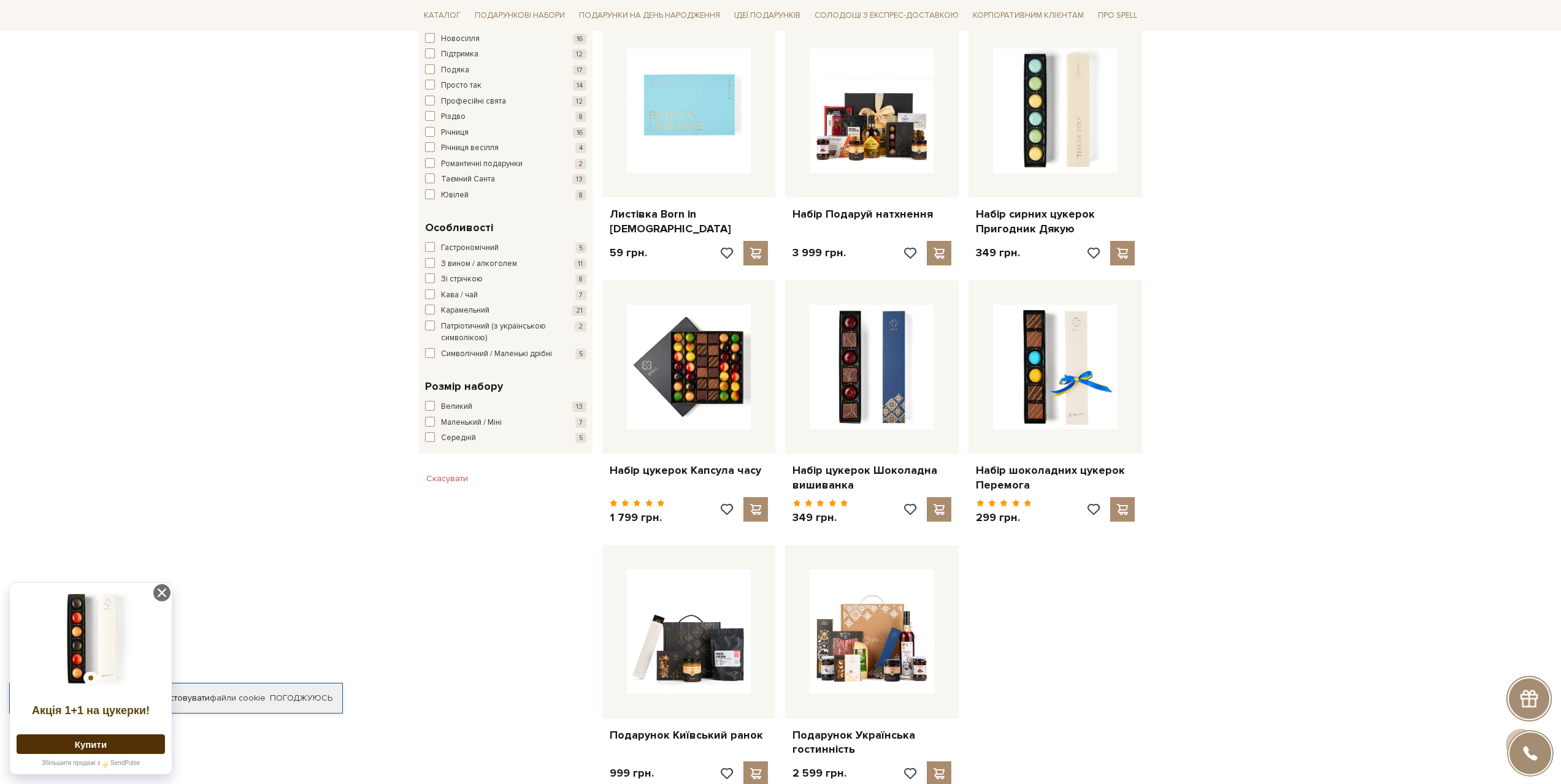
scroll to position [1165, 0]
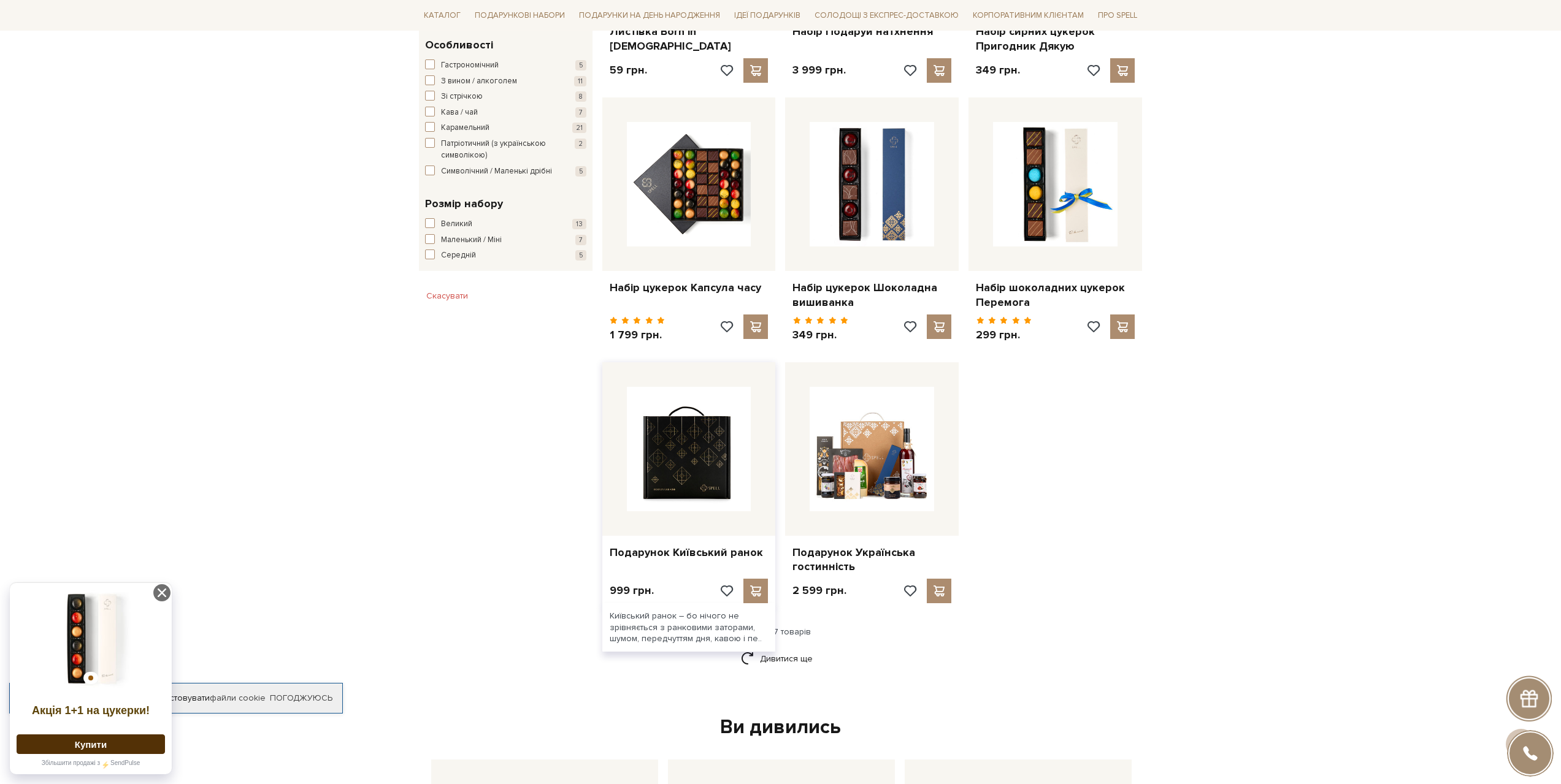
click at [683, 462] on img at bounding box center [689, 449] width 124 height 124
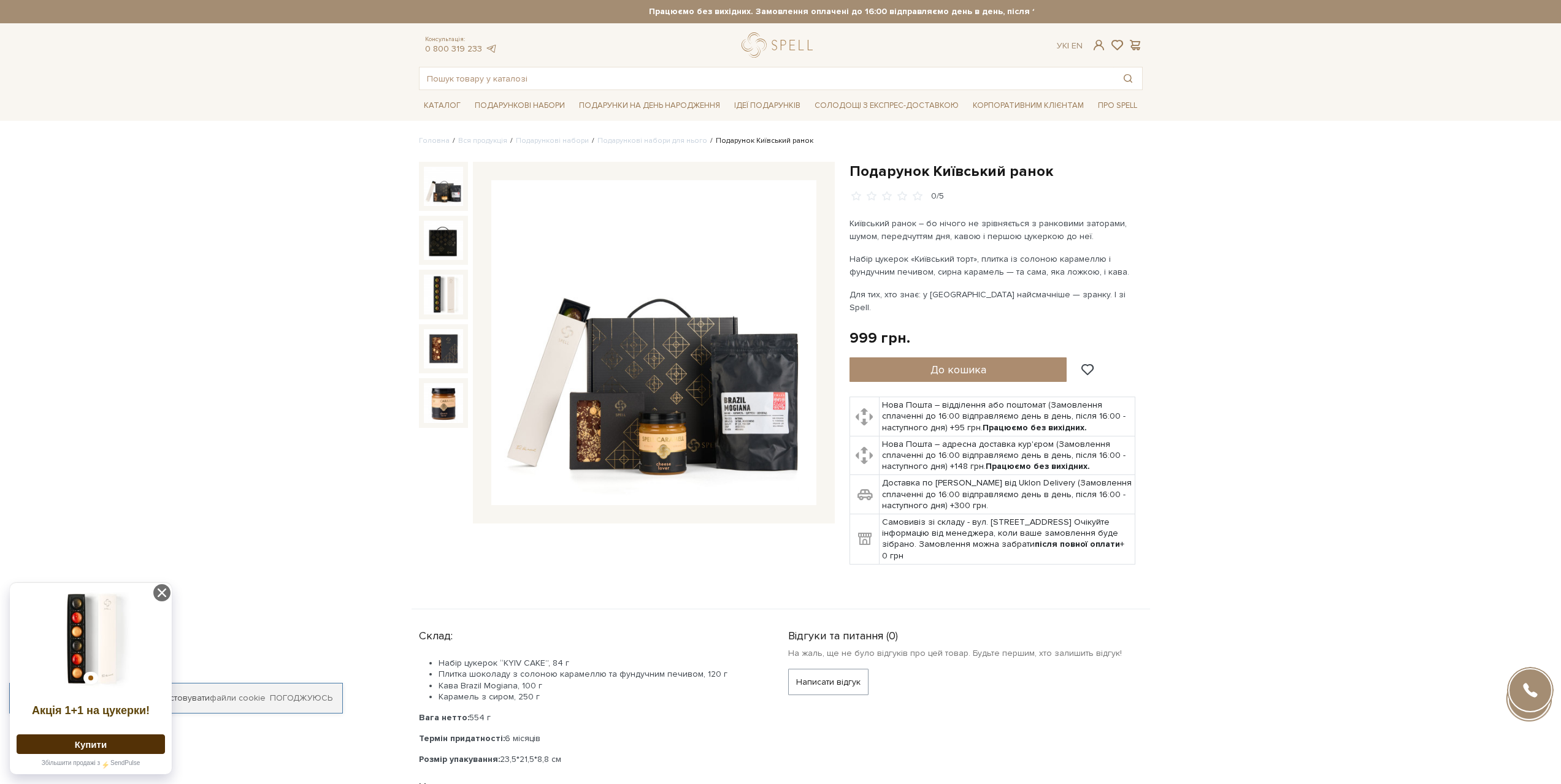
click at [691, 423] on img at bounding box center [654, 342] width 325 height 325
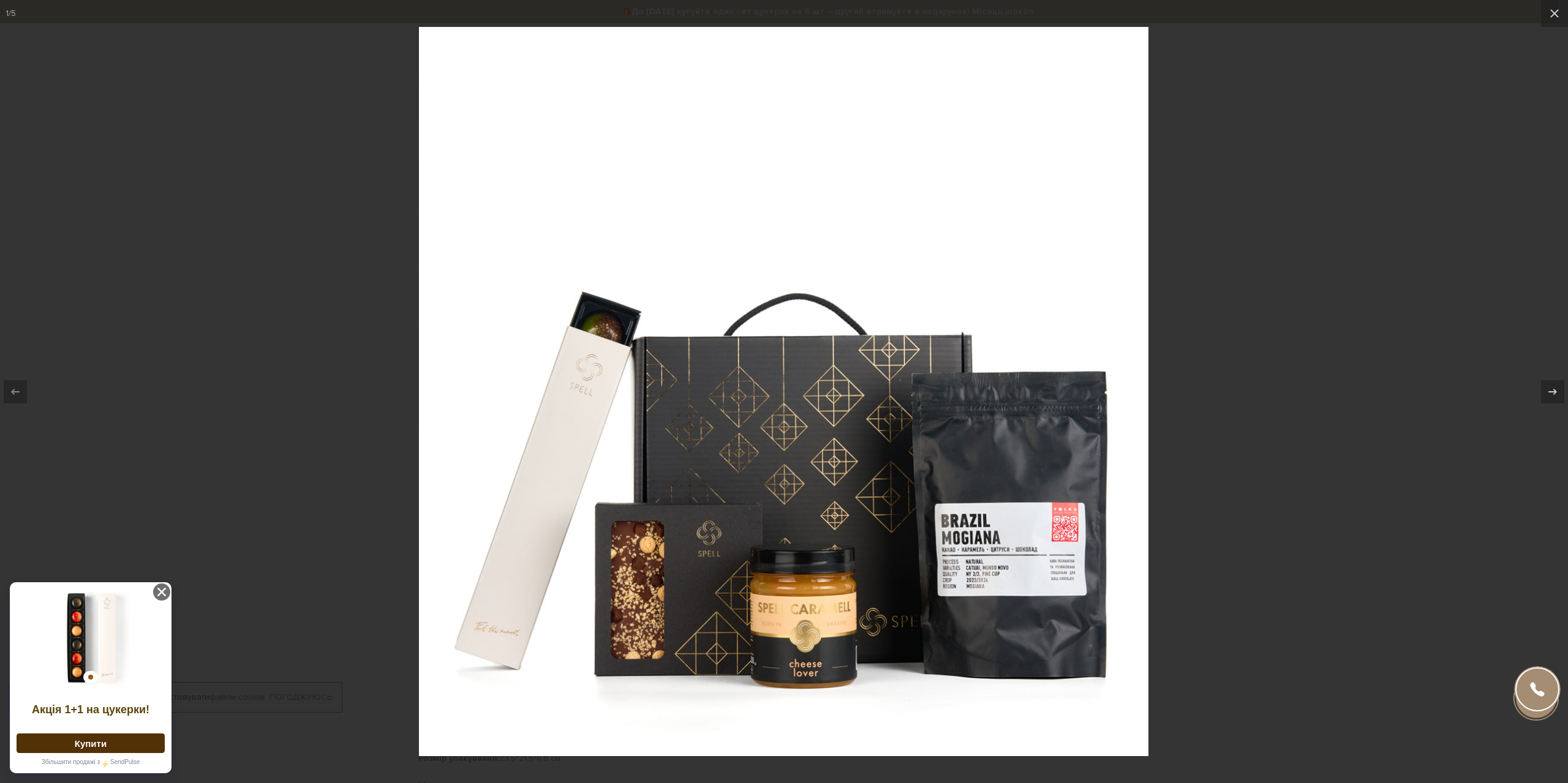
drag, startPoint x: 1311, startPoint y: 568, endPoint x: 1293, endPoint y: 565, distance: 18.2
click at [1309, 567] on div at bounding box center [784, 391] width 1568 height 783
